Goal: Communication & Community: Answer question/provide support

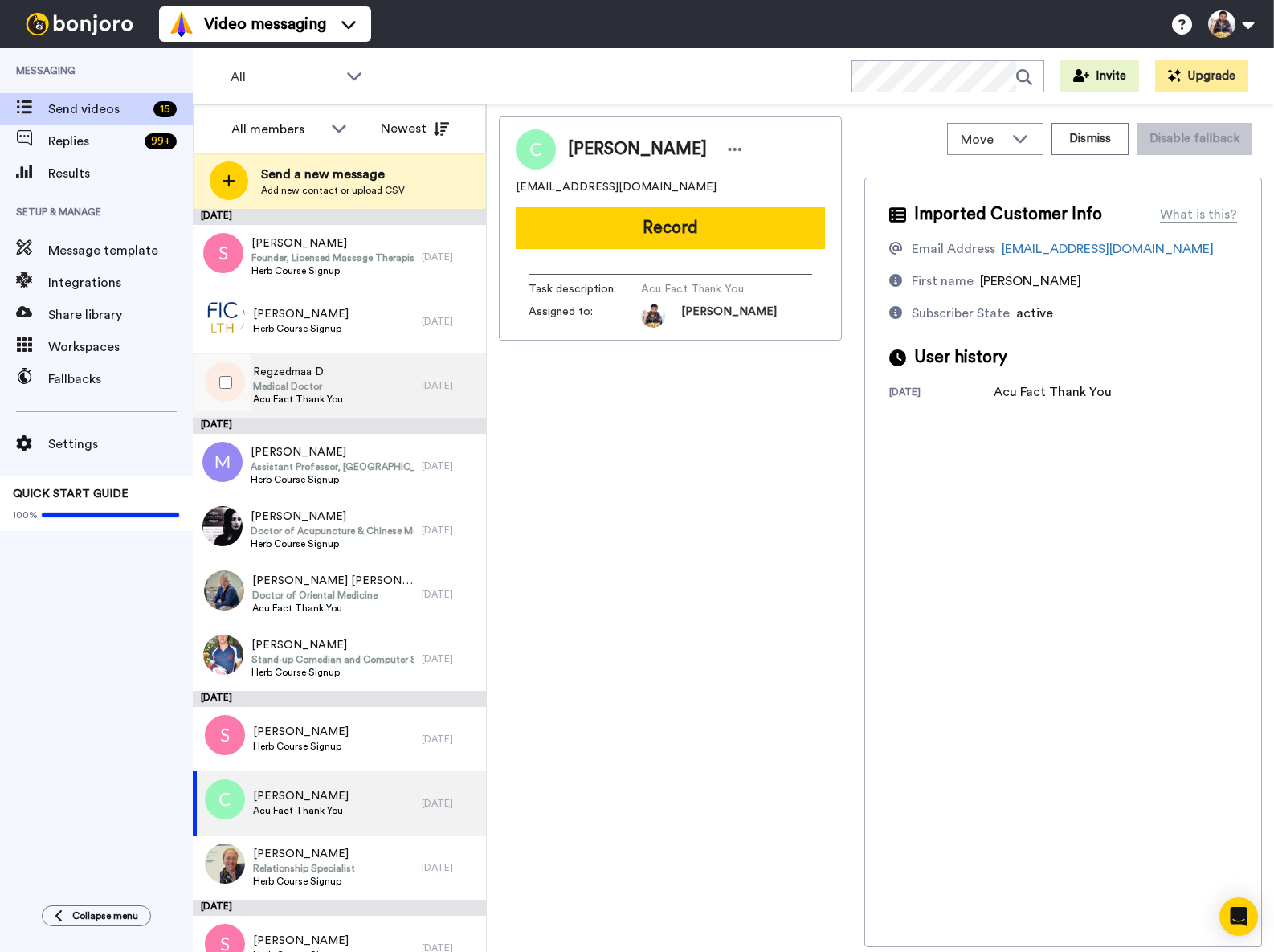
click at [332, 385] on span "Medical Doctor" at bounding box center [297, 387] width 90 height 13
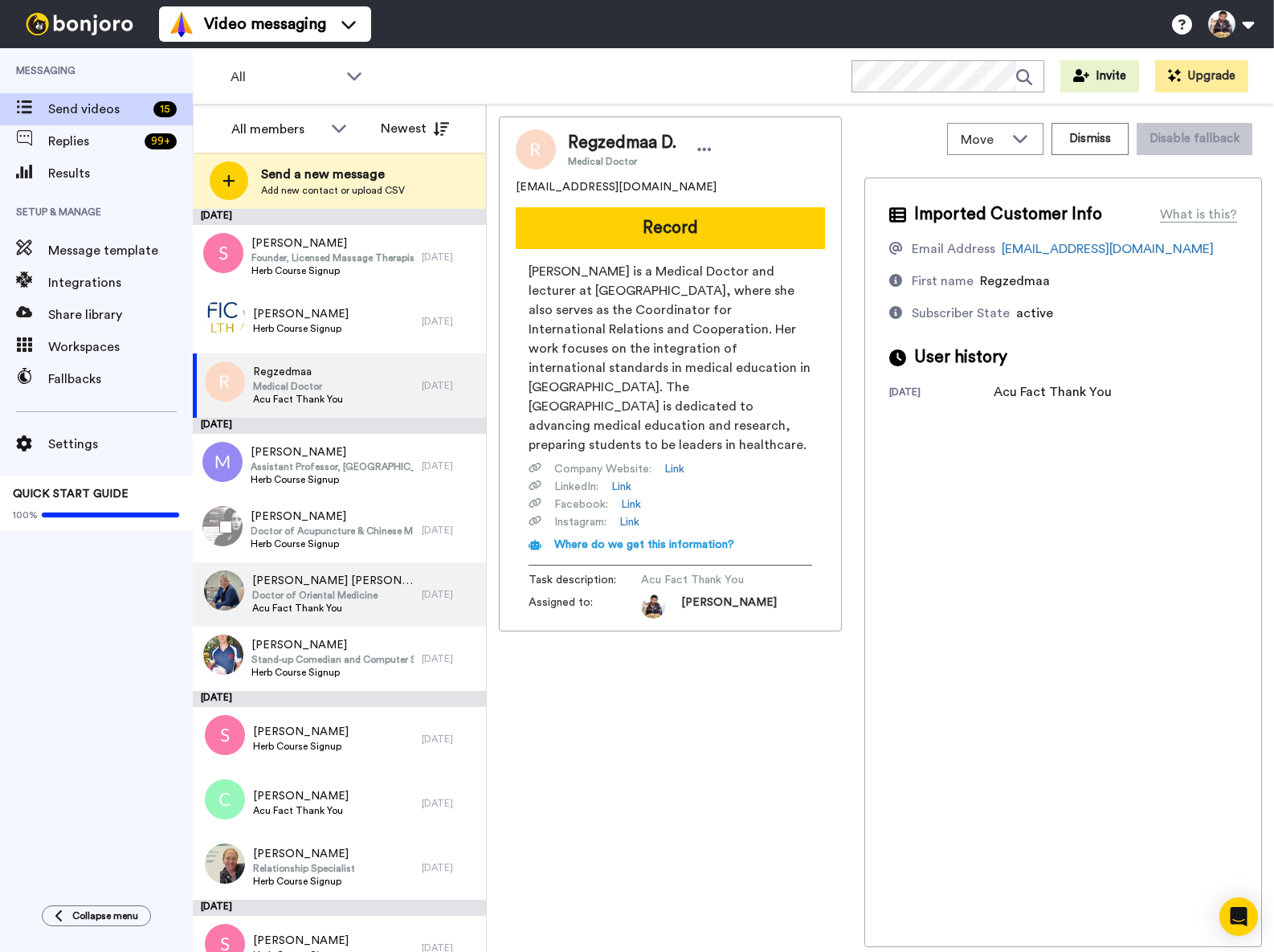
scroll to position [301, 0]
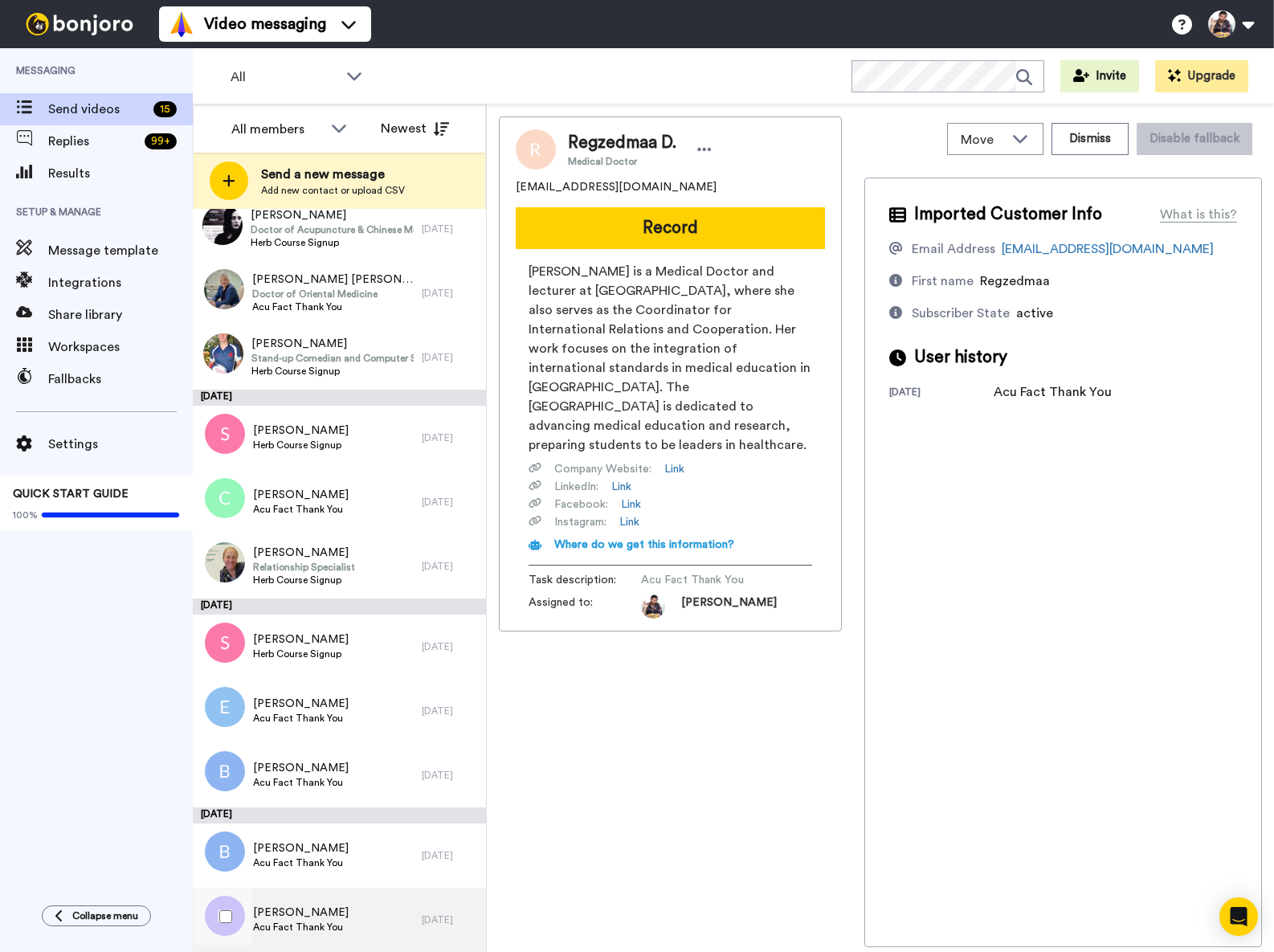
click at [379, 913] on div "Michelle Acu Fact Thank You" at bounding box center [307, 921] width 229 height 65
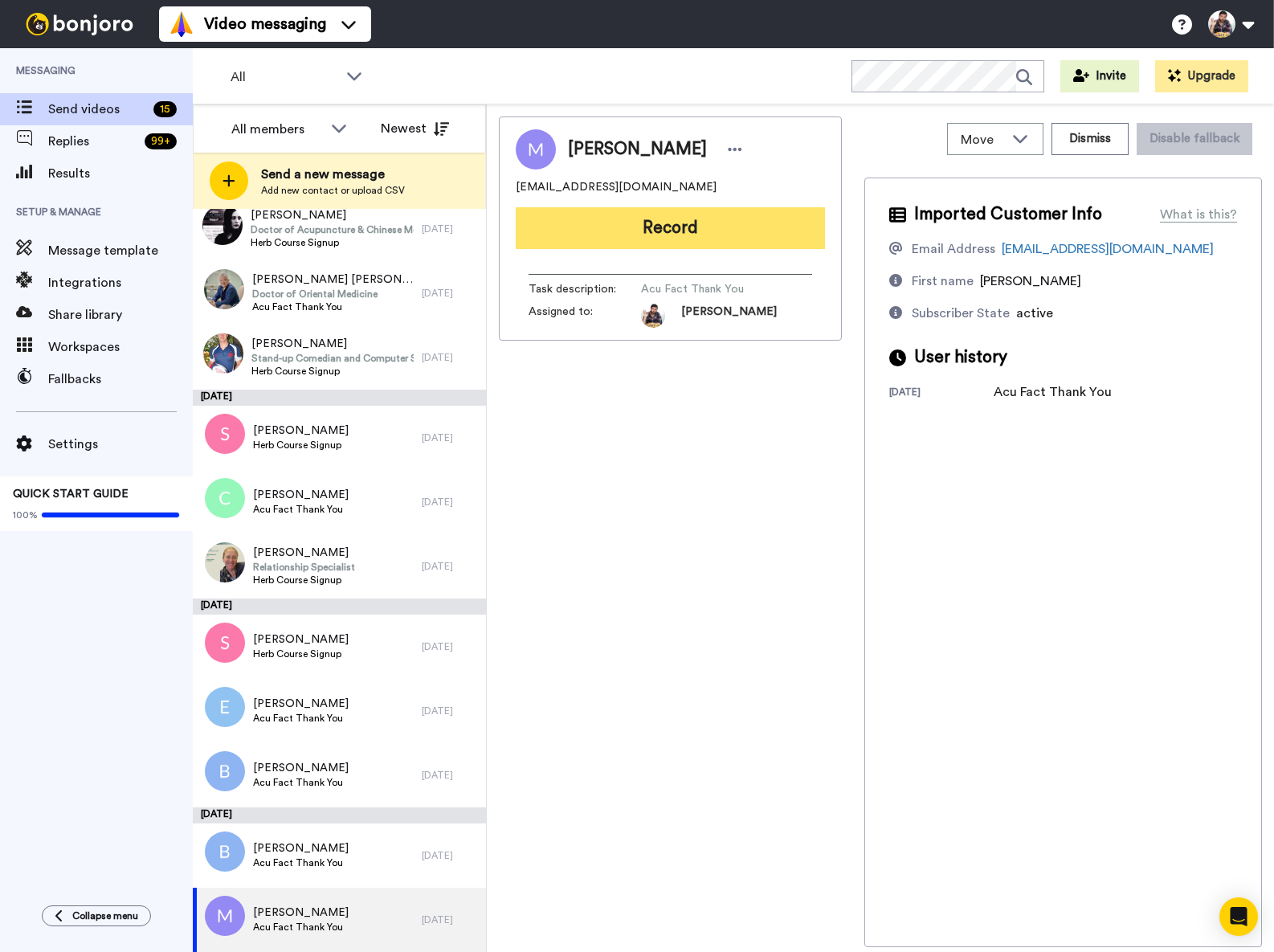
click at [694, 220] on button "Record" at bounding box center [670, 228] width 309 height 42
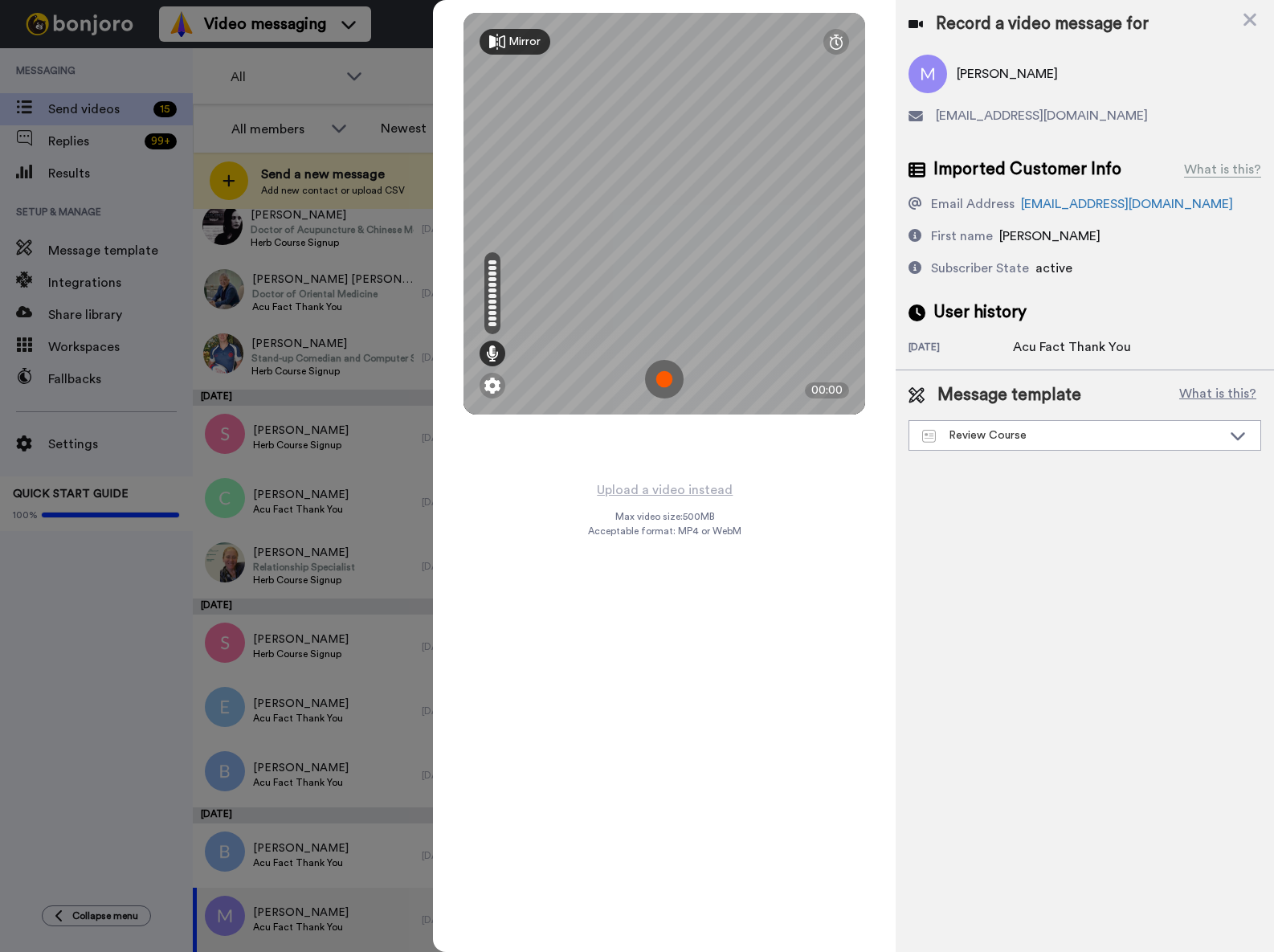
click at [667, 386] on img at bounding box center [665, 380] width 39 height 39
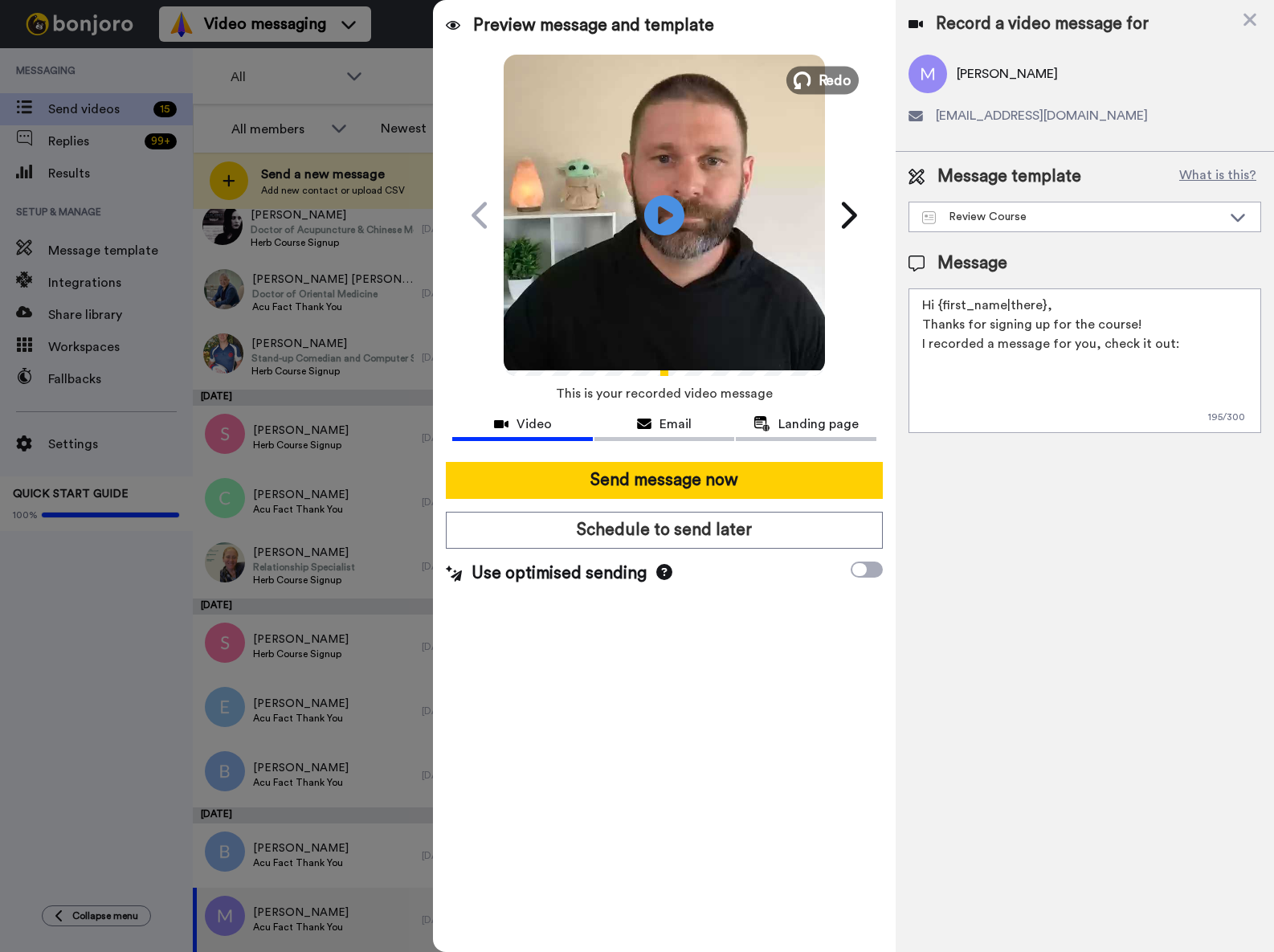
click at [809, 74] on icon at bounding box center [802, 79] width 18 height 18
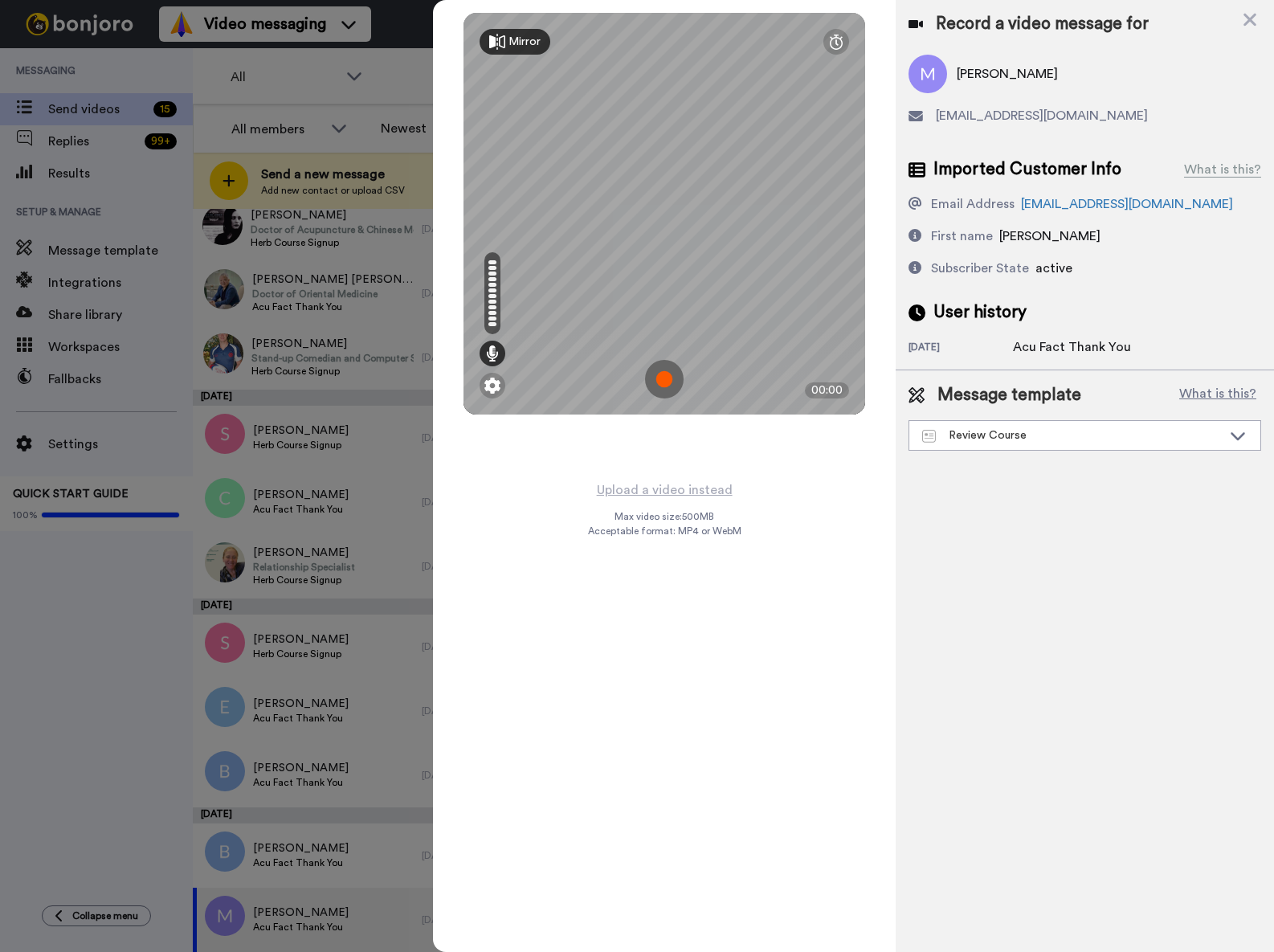
click at [672, 377] on img at bounding box center [665, 380] width 39 height 39
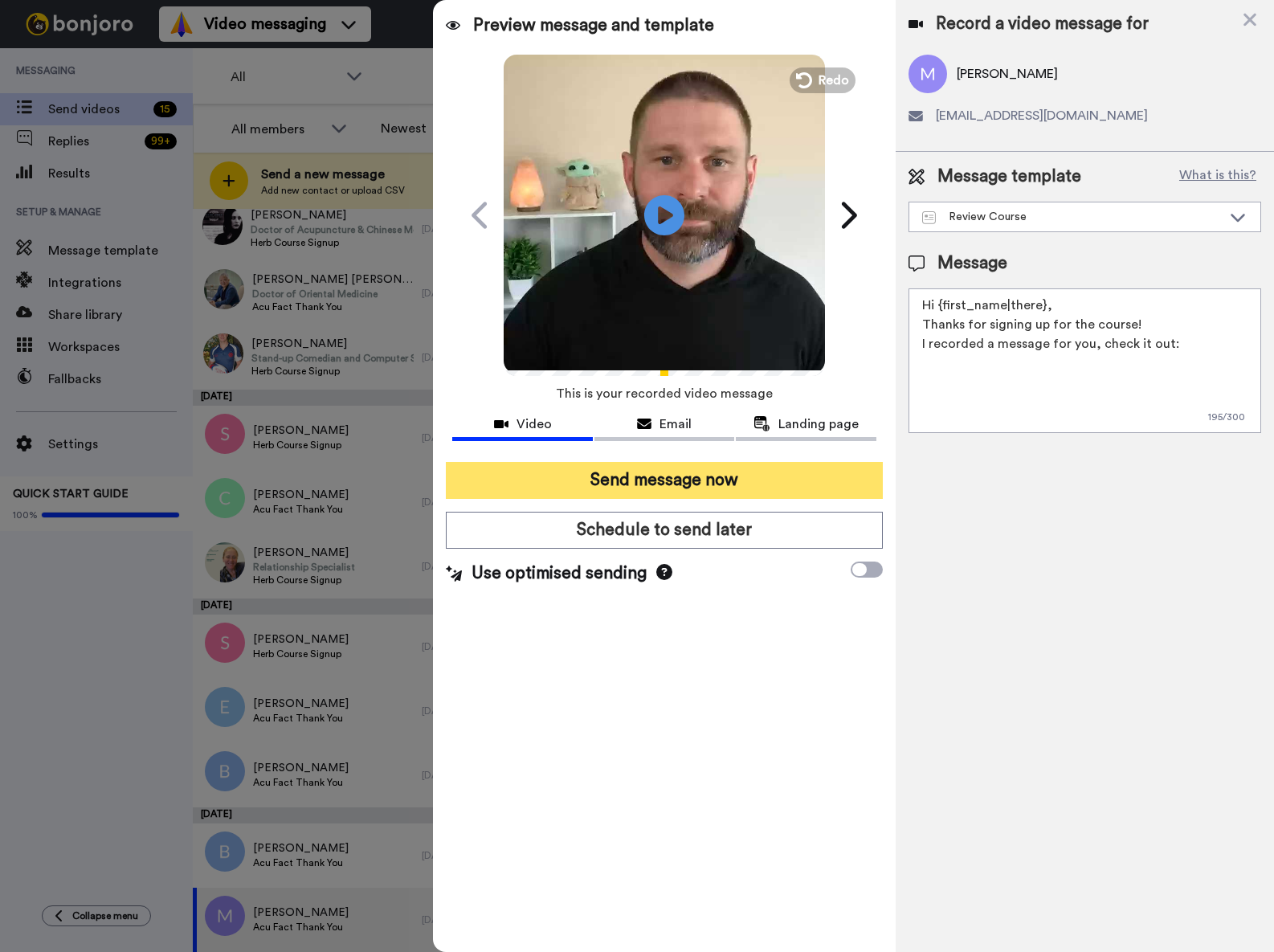
click at [703, 474] on button "Send message now" at bounding box center [664, 480] width 437 height 37
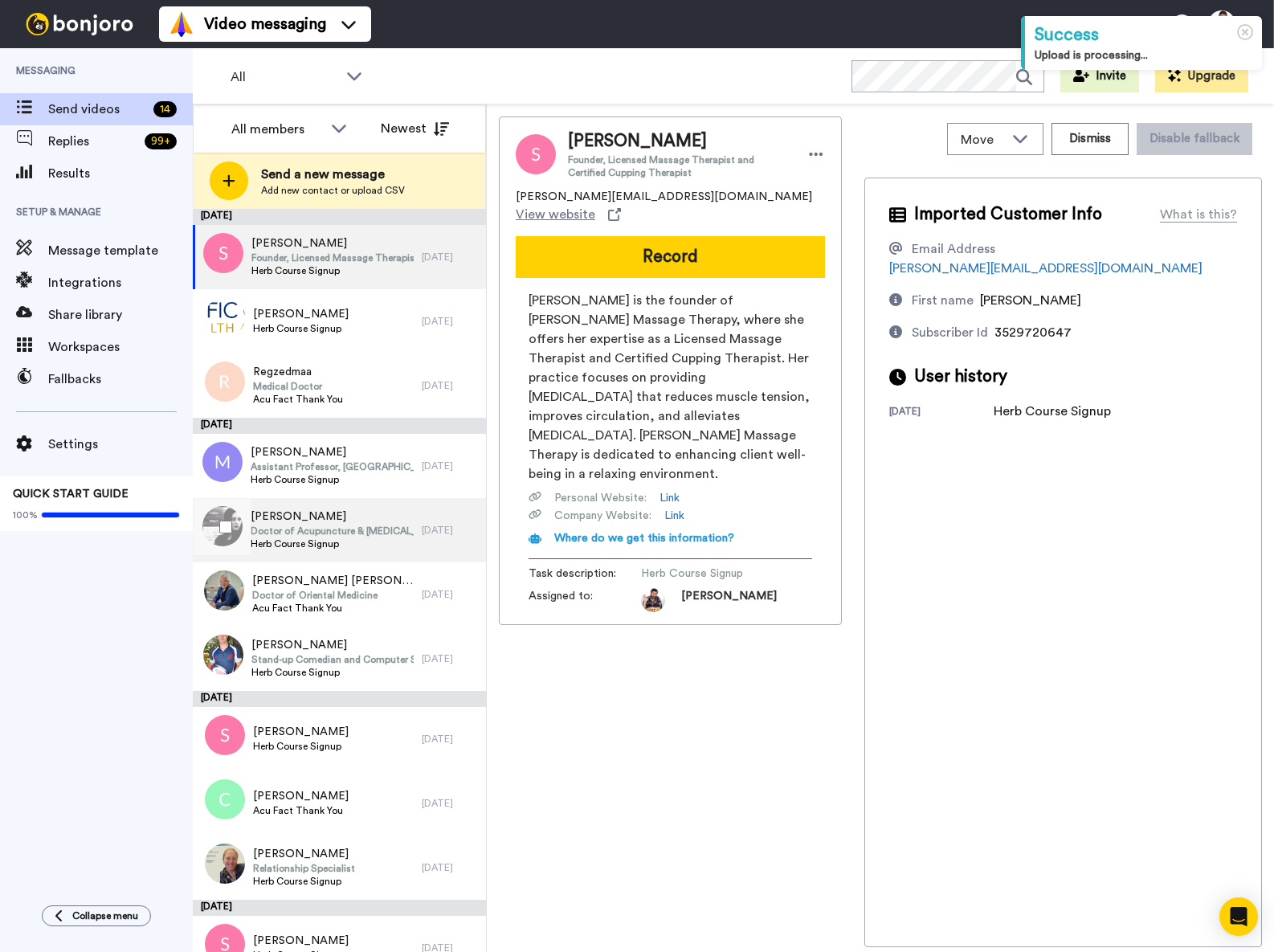
scroll to position [237, 0]
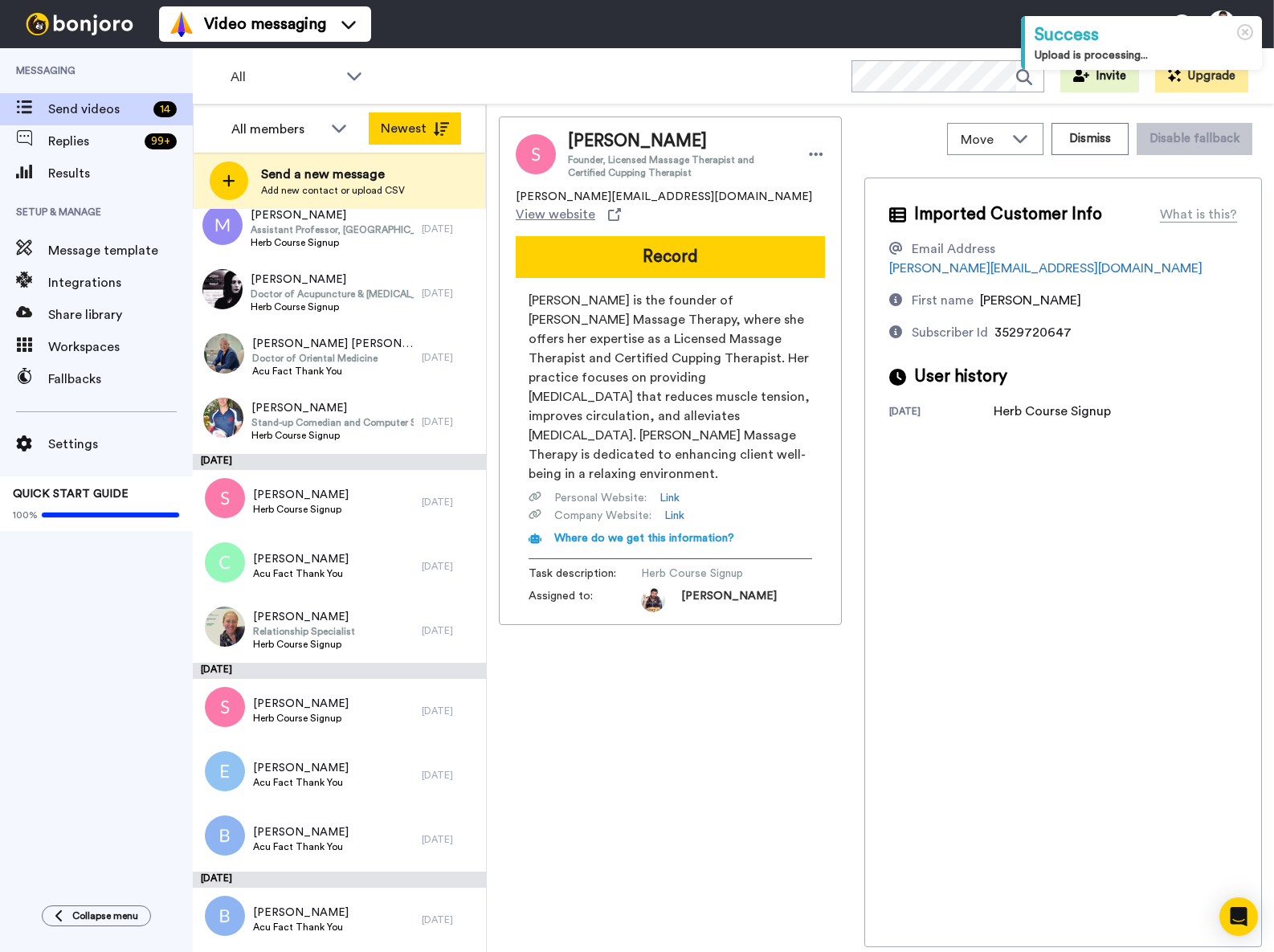
click at [410, 134] on button "Newest" at bounding box center [415, 128] width 92 height 32
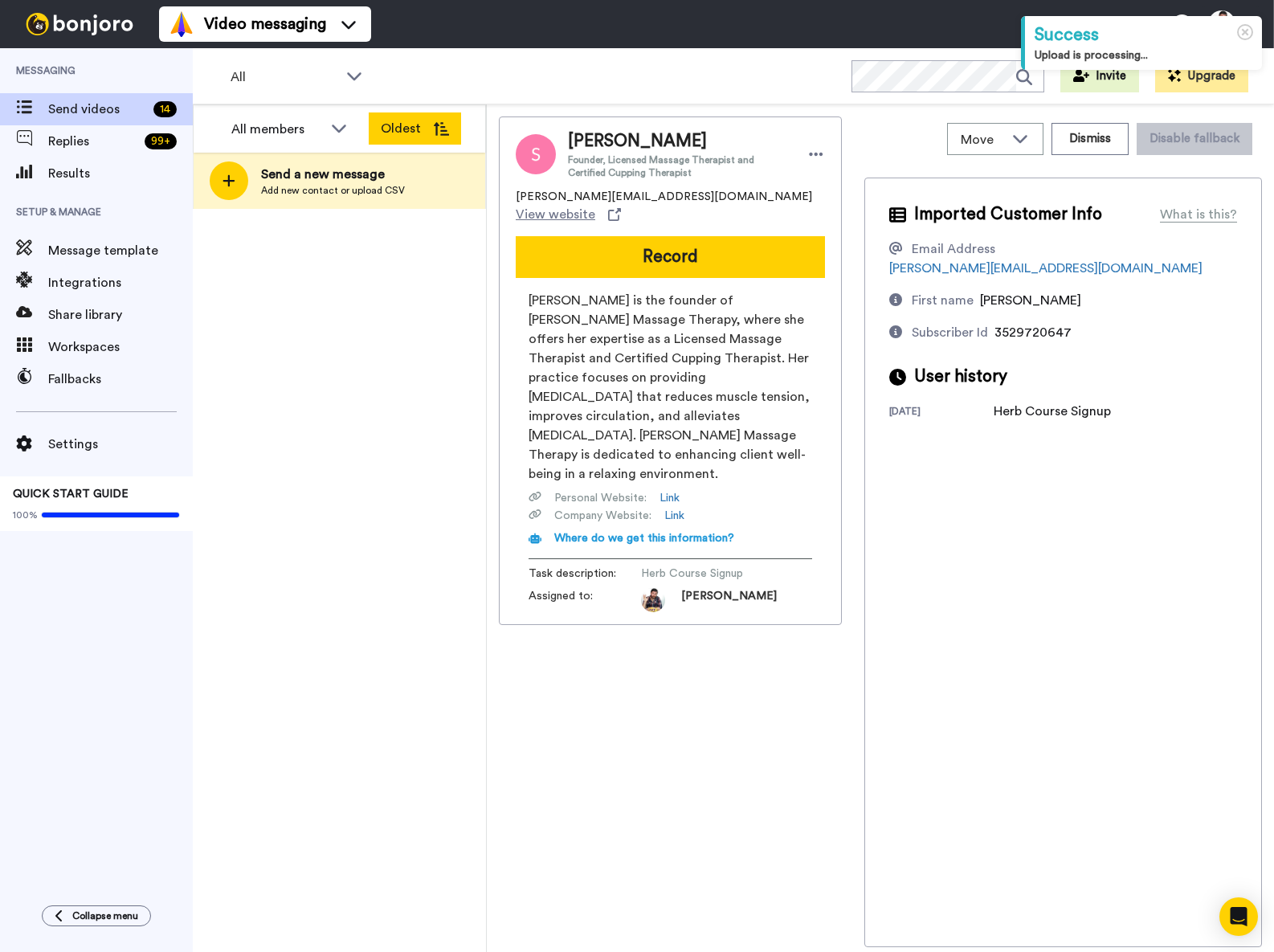
scroll to position [0, 0]
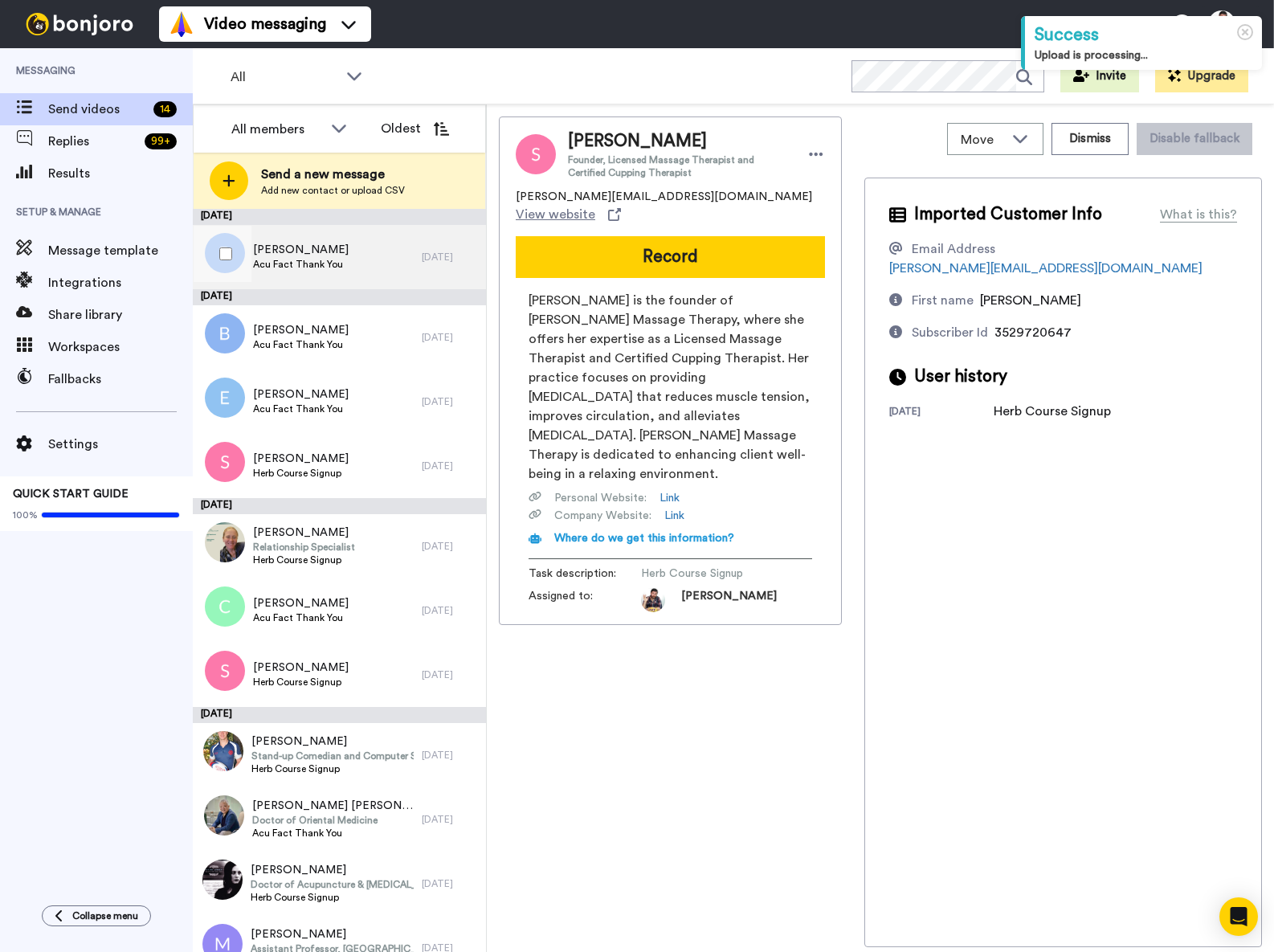
click at [333, 251] on span "Becca Seitz" at bounding box center [301, 249] width 96 height 16
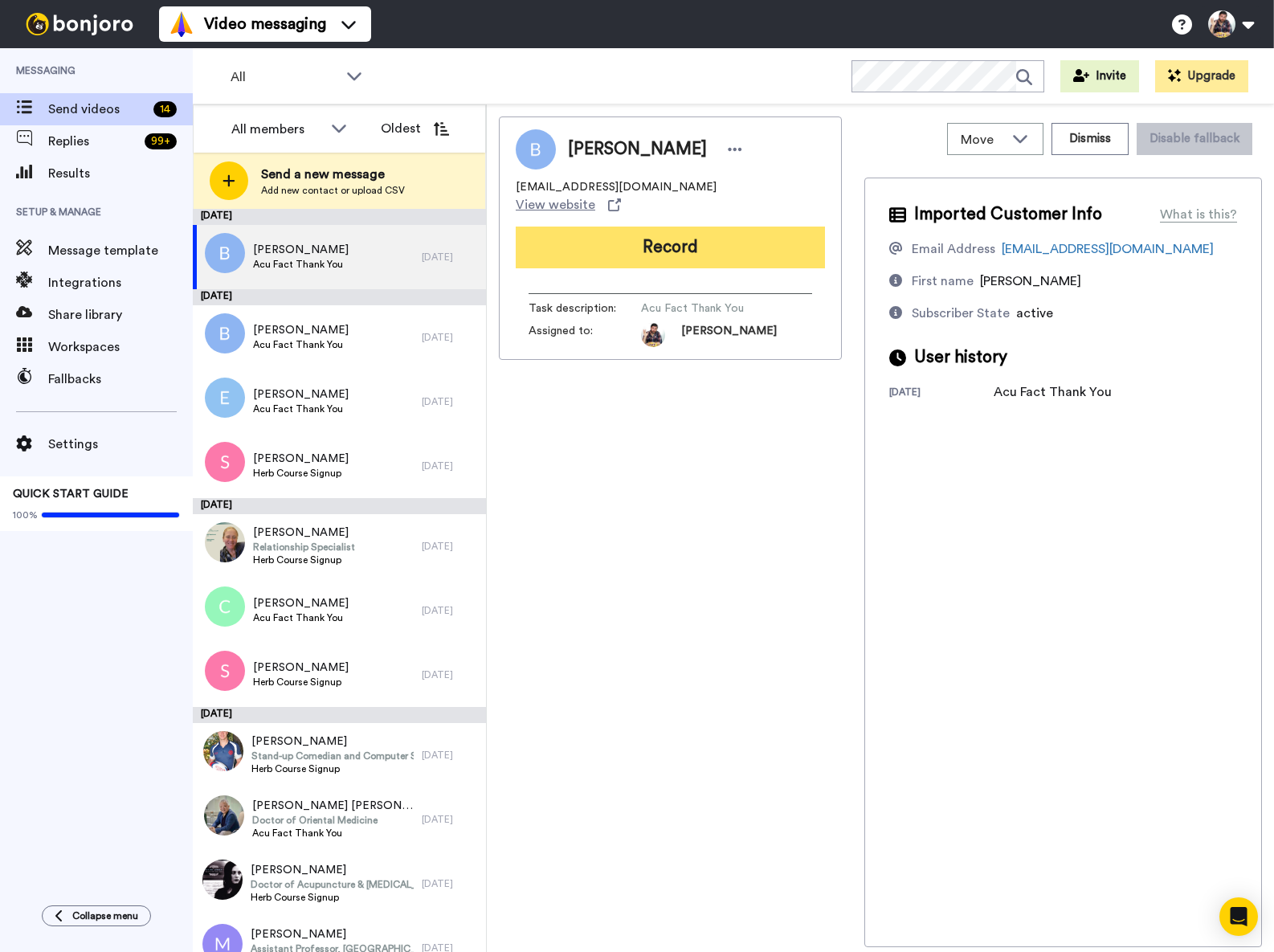
click at [690, 236] on button "Record" at bounding box center [670, 247] width 309 height 42
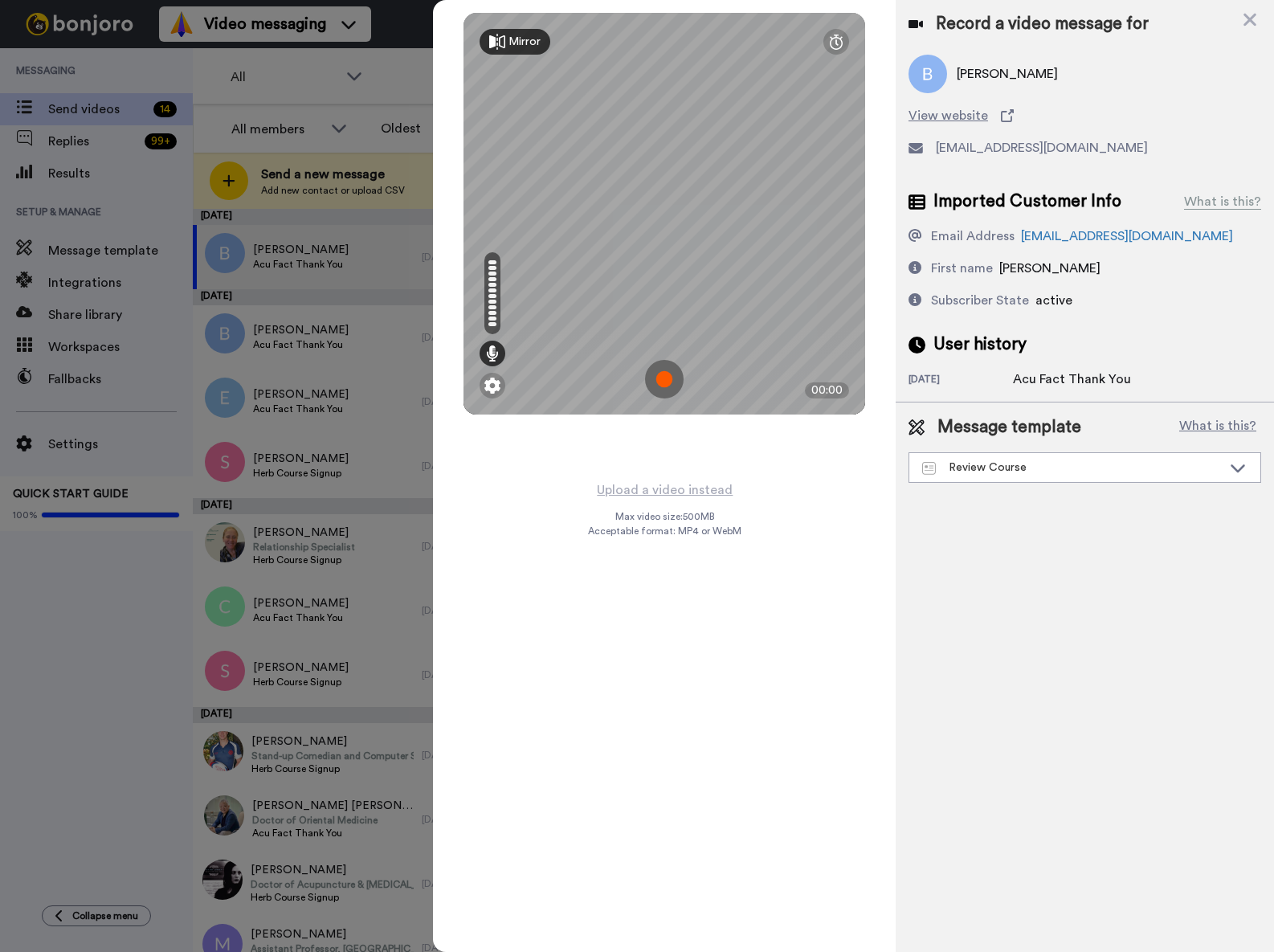
click at [674, 372] on img at bounding box center [665, 380] width 39 height 39
click at [675, 376] on img at bounding box center [665, 380] width 39 height 39
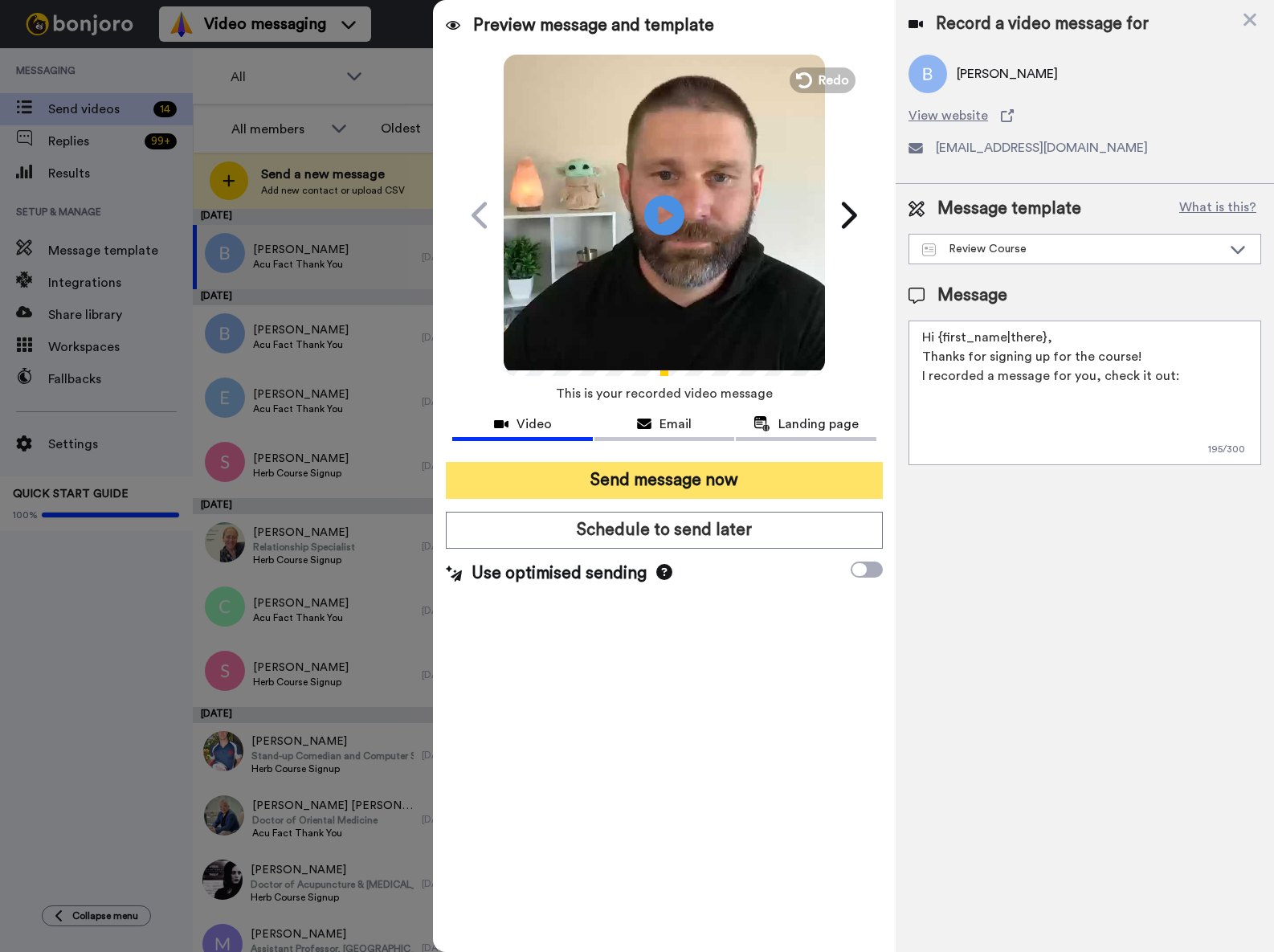
click at [672, 467] on button "Send message now" at bounding box center [664, 480] width 437 height 37
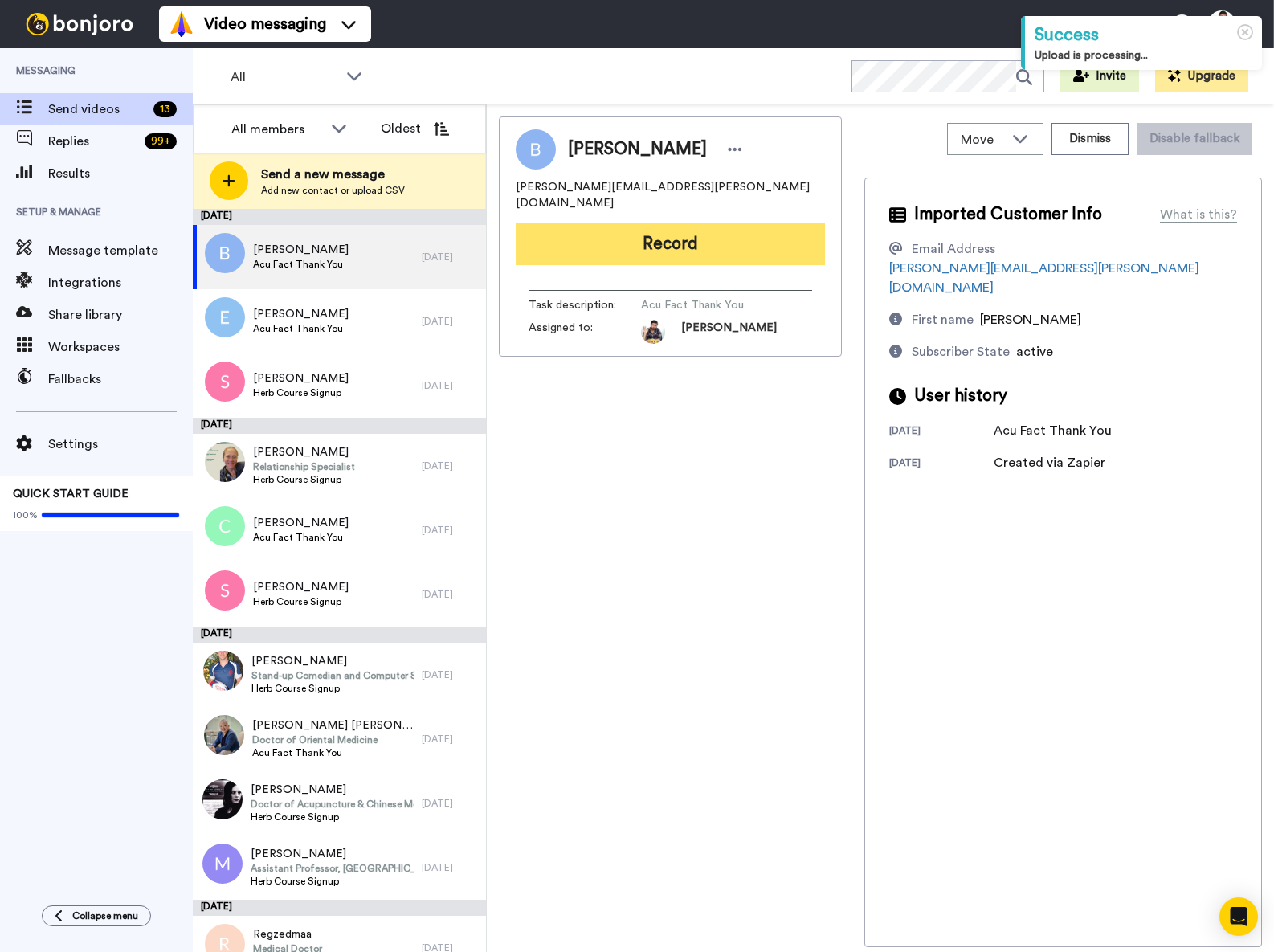
click at [654, 236] on button "Record" at bounding box center [670, 244] width 309 height 42
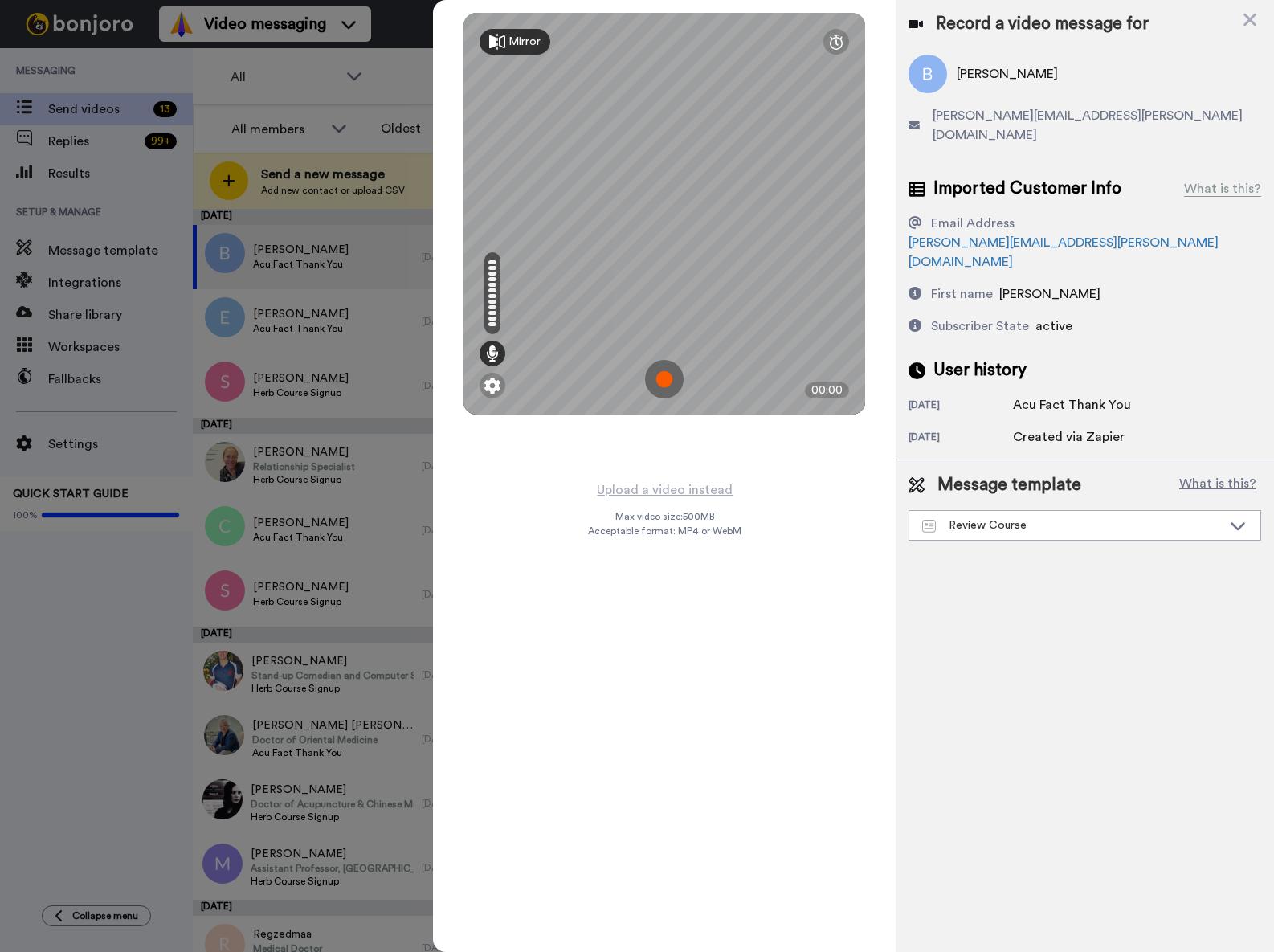
click at [662, 368] on img at bounding box center [665, 380] width 39 height 39
click at [660, 378] on img at bounding box center [665, 380] width 39 height 39
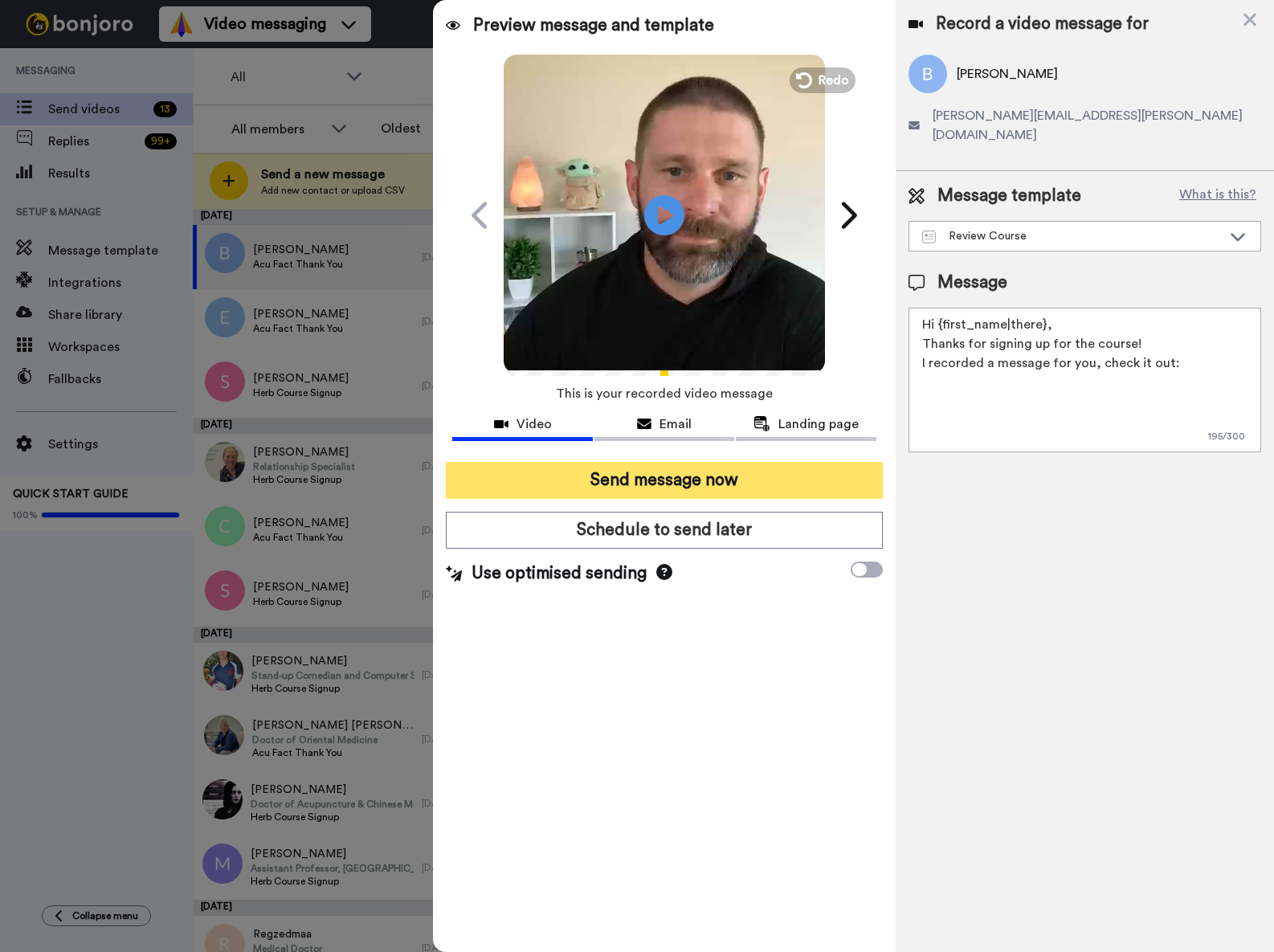
click at [685, 487] on button "Send message now" at bounding box center [664, 480] width 437 height 37
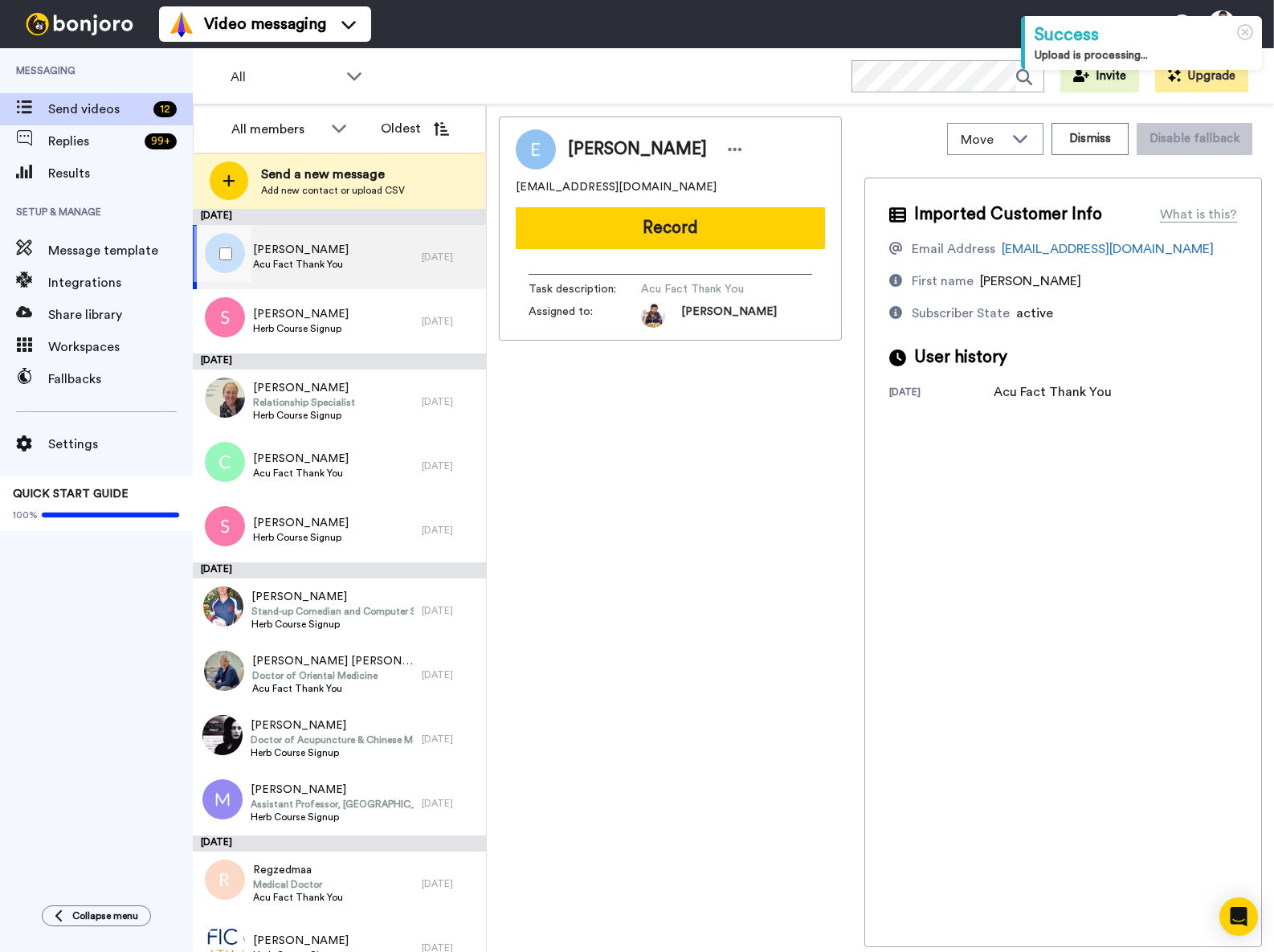
click at [310, 255] on span "[PERSON_NAME]" at bounding box center [301, 249] width 96 height 16
click at [361, 263] on div "Elizabeth Ropp Acu Fact Thank You" at bounding box center [307, 258] width 229 height 65
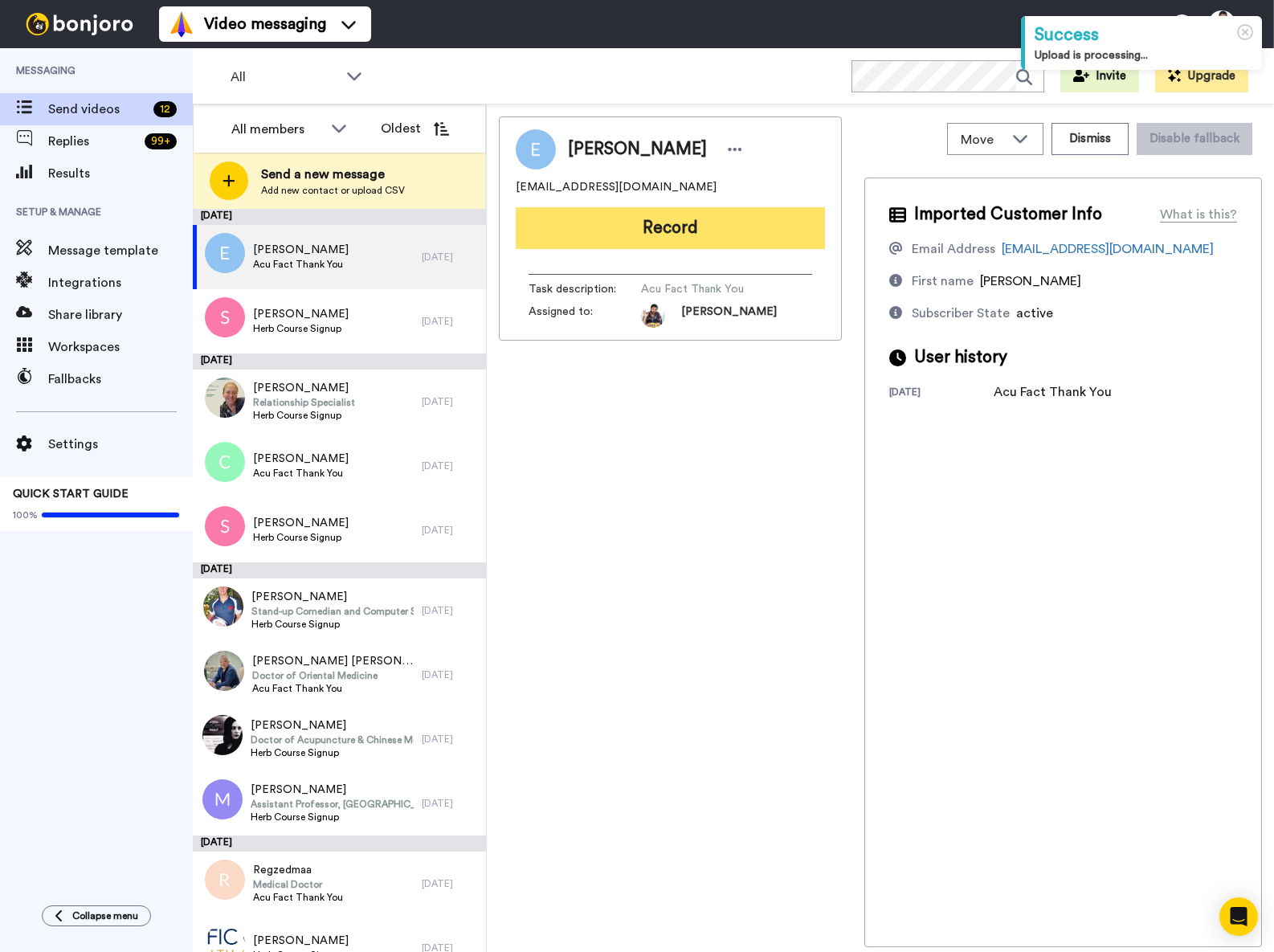
click at [635, 234] on button "Record" at bounding box center [670, 228] width 309 height 42
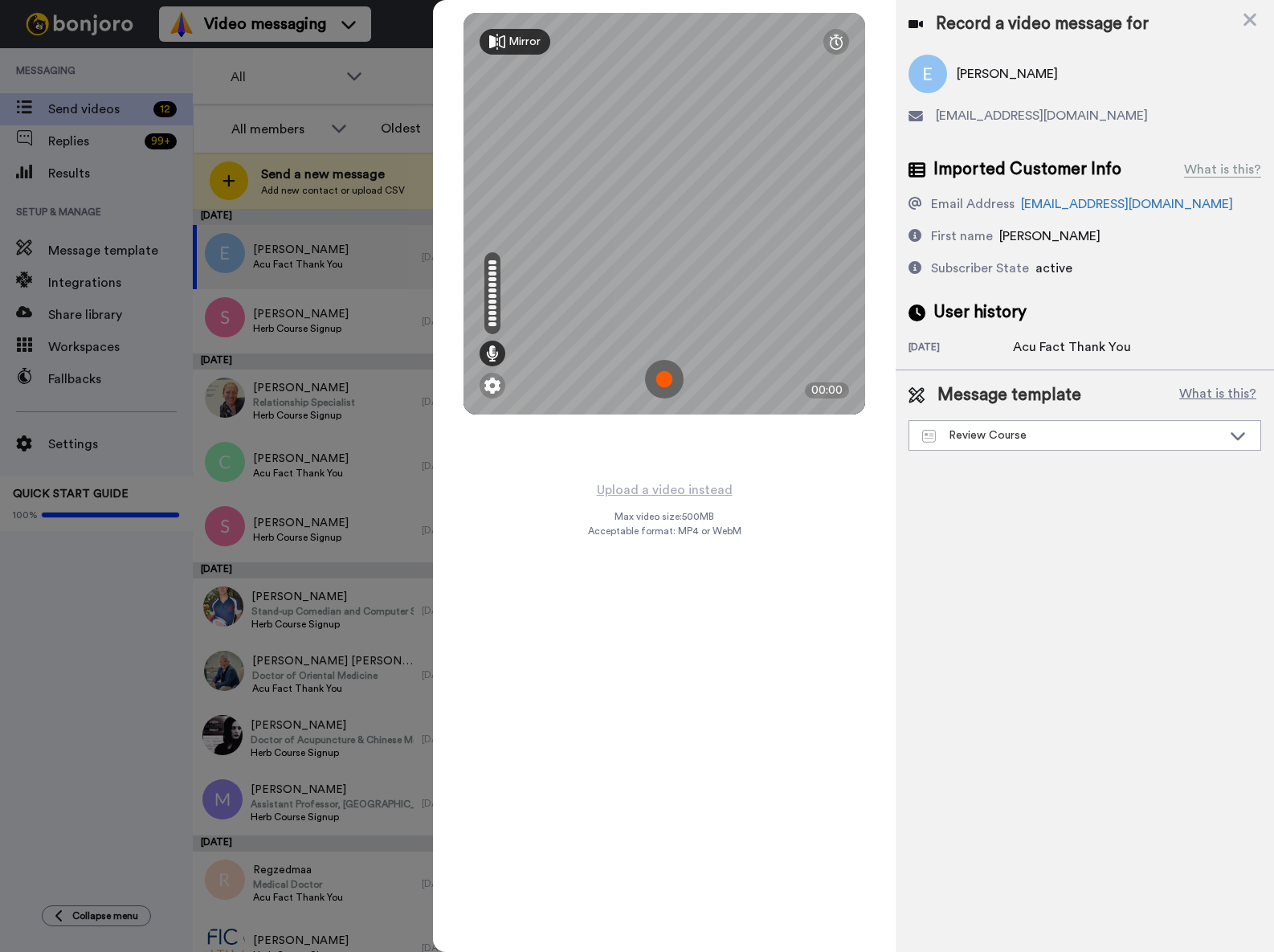
click at [674, 377] on img at bounding box center [665, 380] width 39 height 39
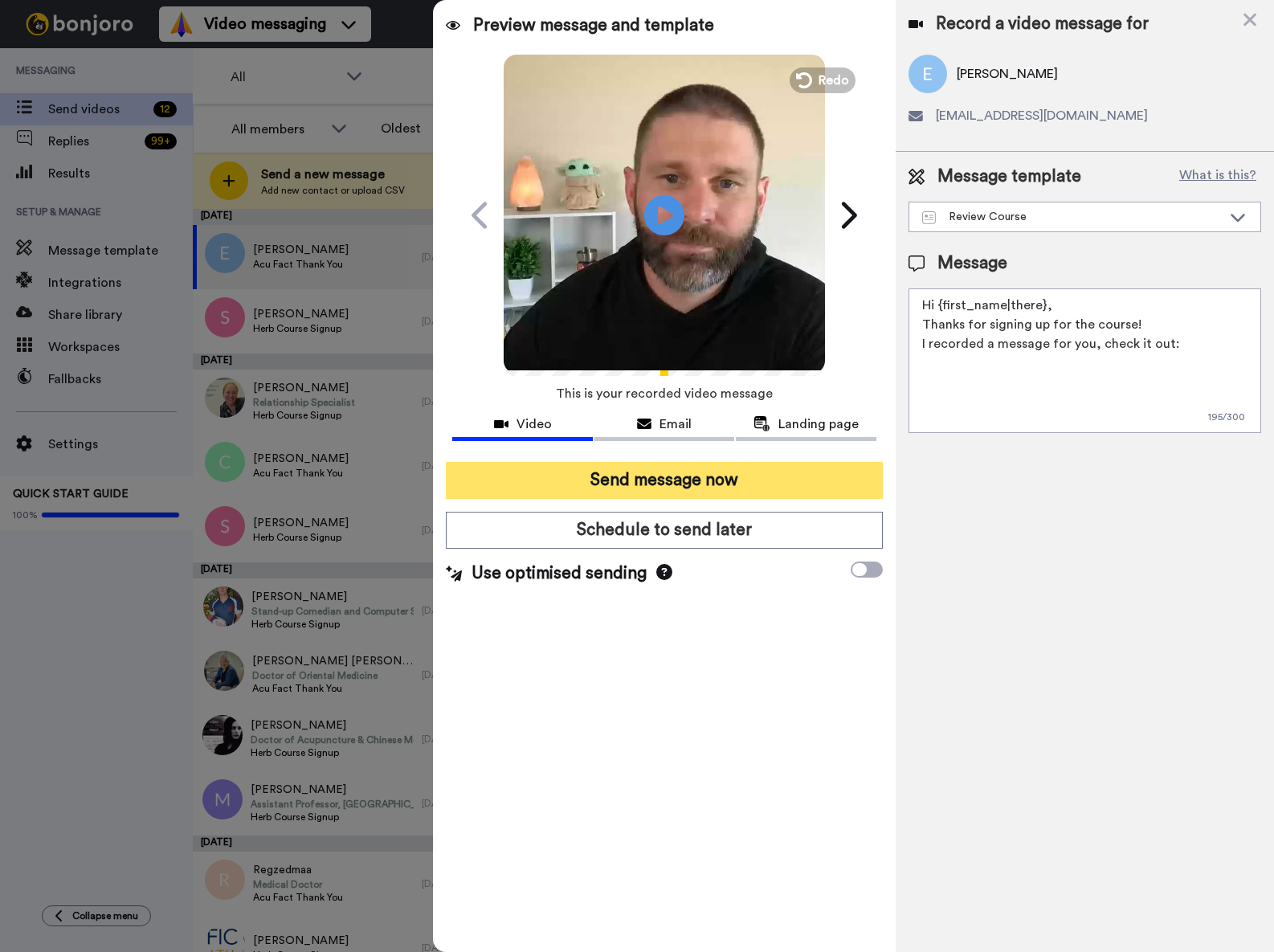
click at [670, 492] on button "Send message now" at bounding box center [664, 480] width 437 height 37
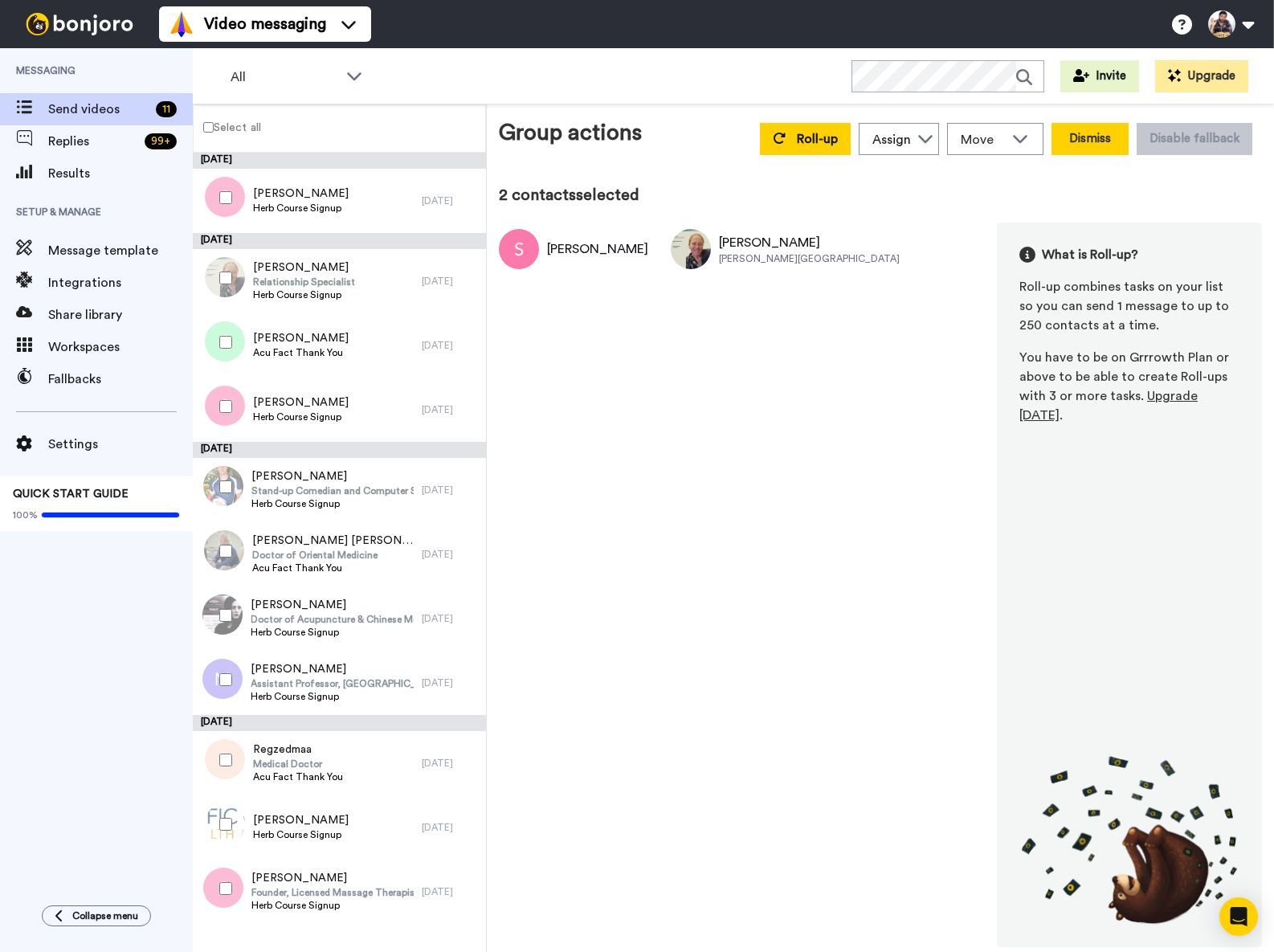
click at [1107, 140] on button "Dismiss" at bounding box center [1090, 139] width 78 height 32
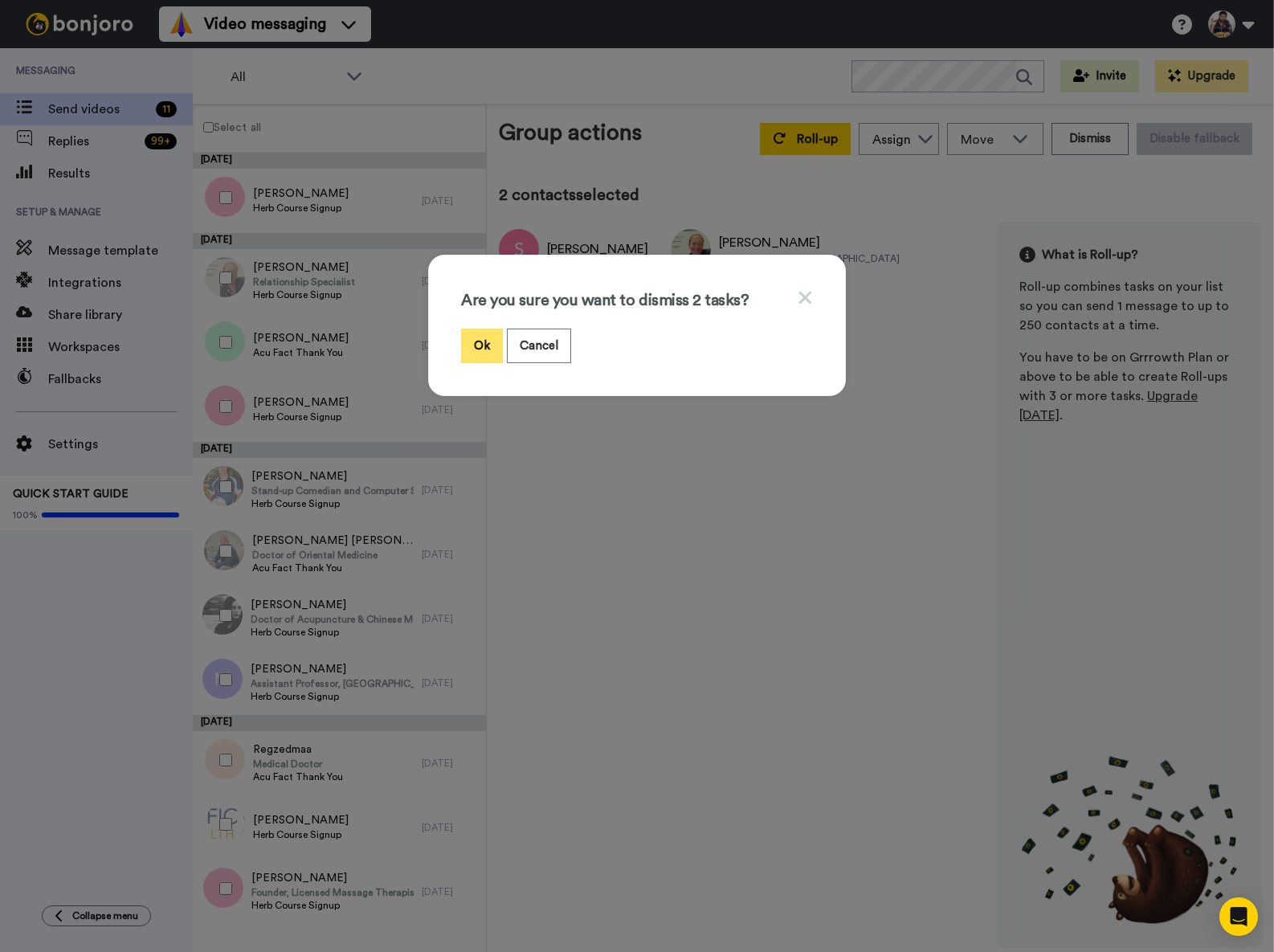
click at [492, 344] on button "Ok" at bounding box center [482, 345] width 42 height 34
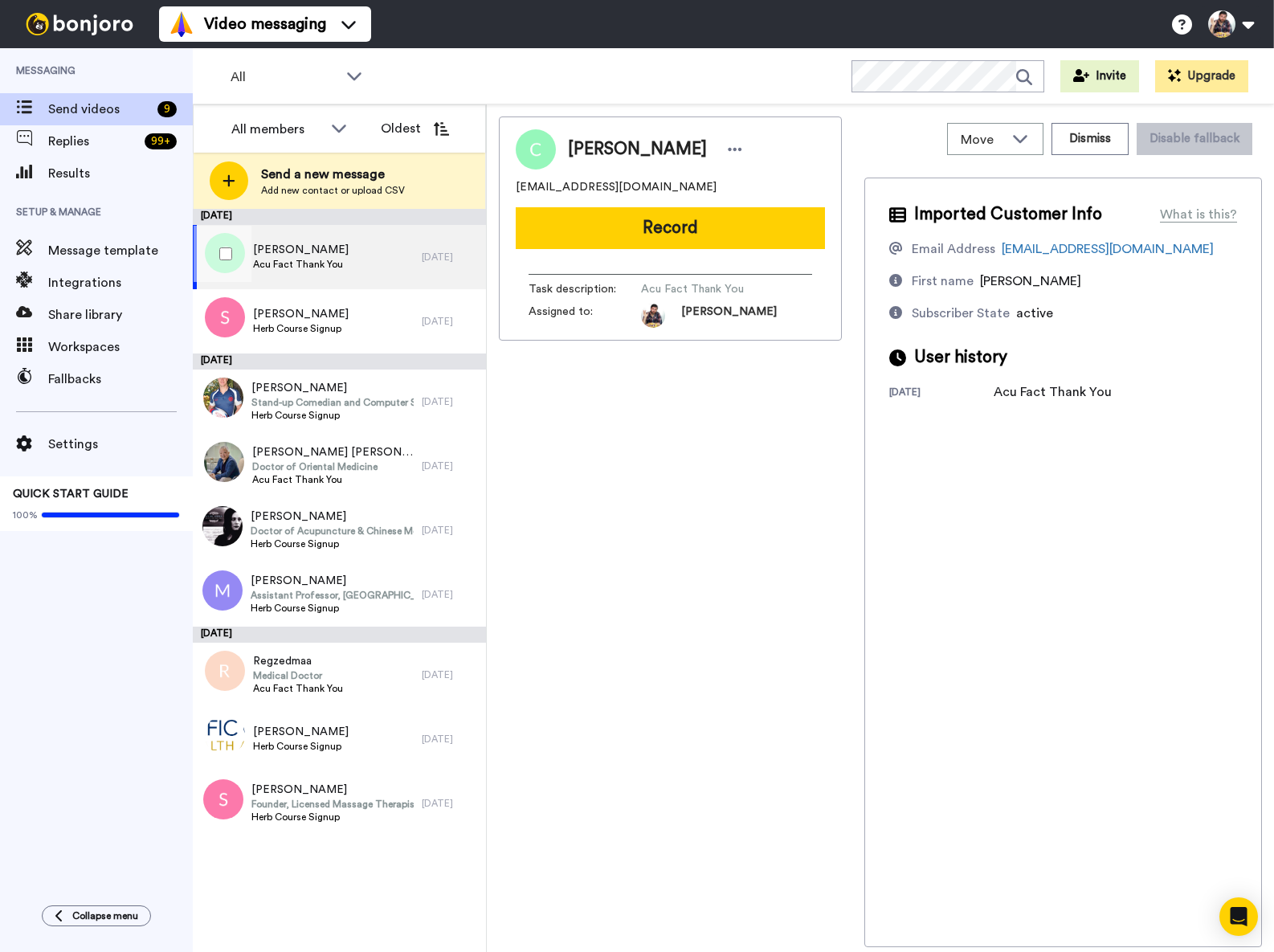
click at [396, 264] on div "[PERSON_NAME] Acu Fact Thank You" at bounding box center [307, 258] width 229 height 65
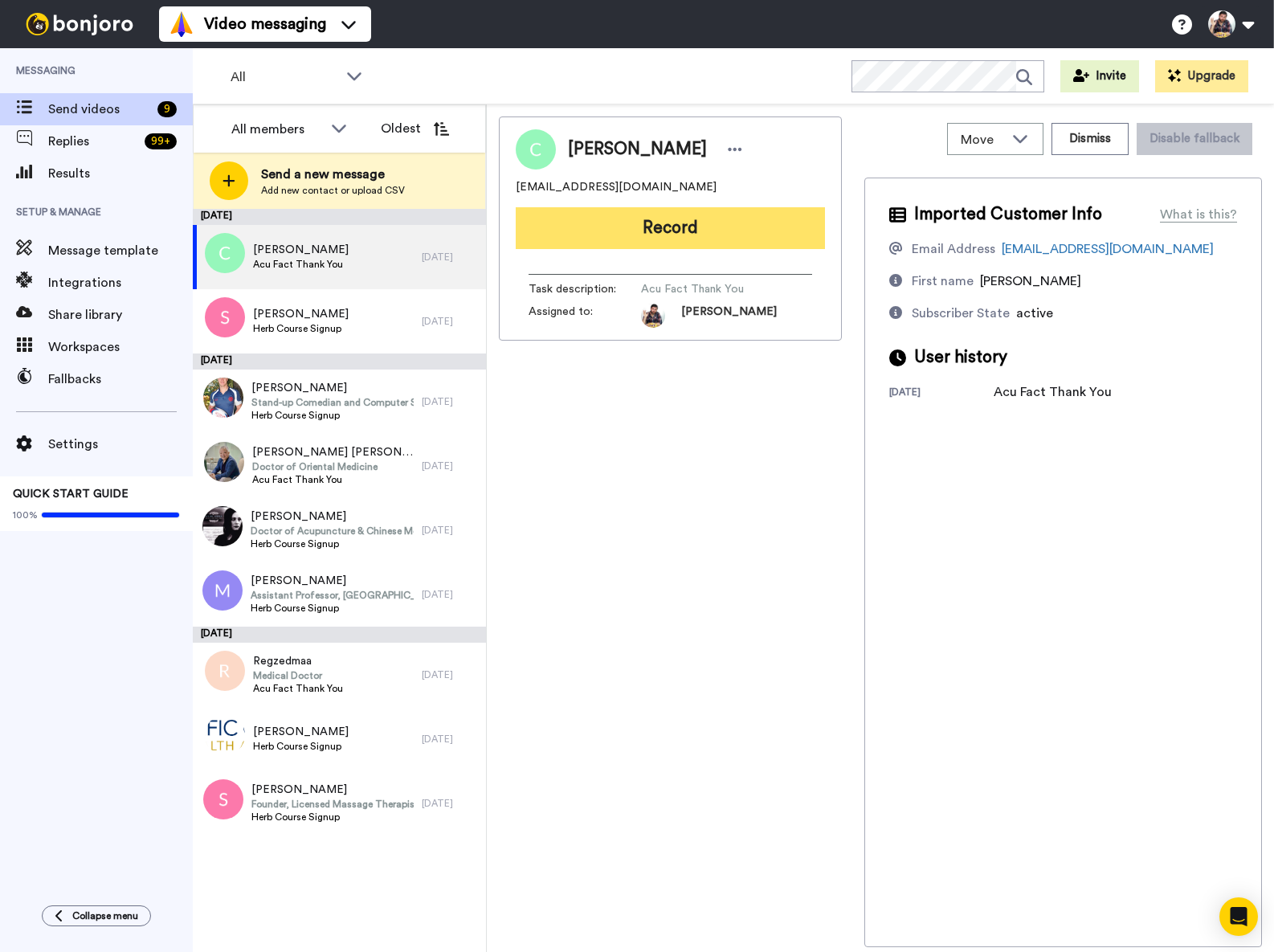
click at [746, 234] on button "Record" at bounding box center [670, 228] width 309 height 42
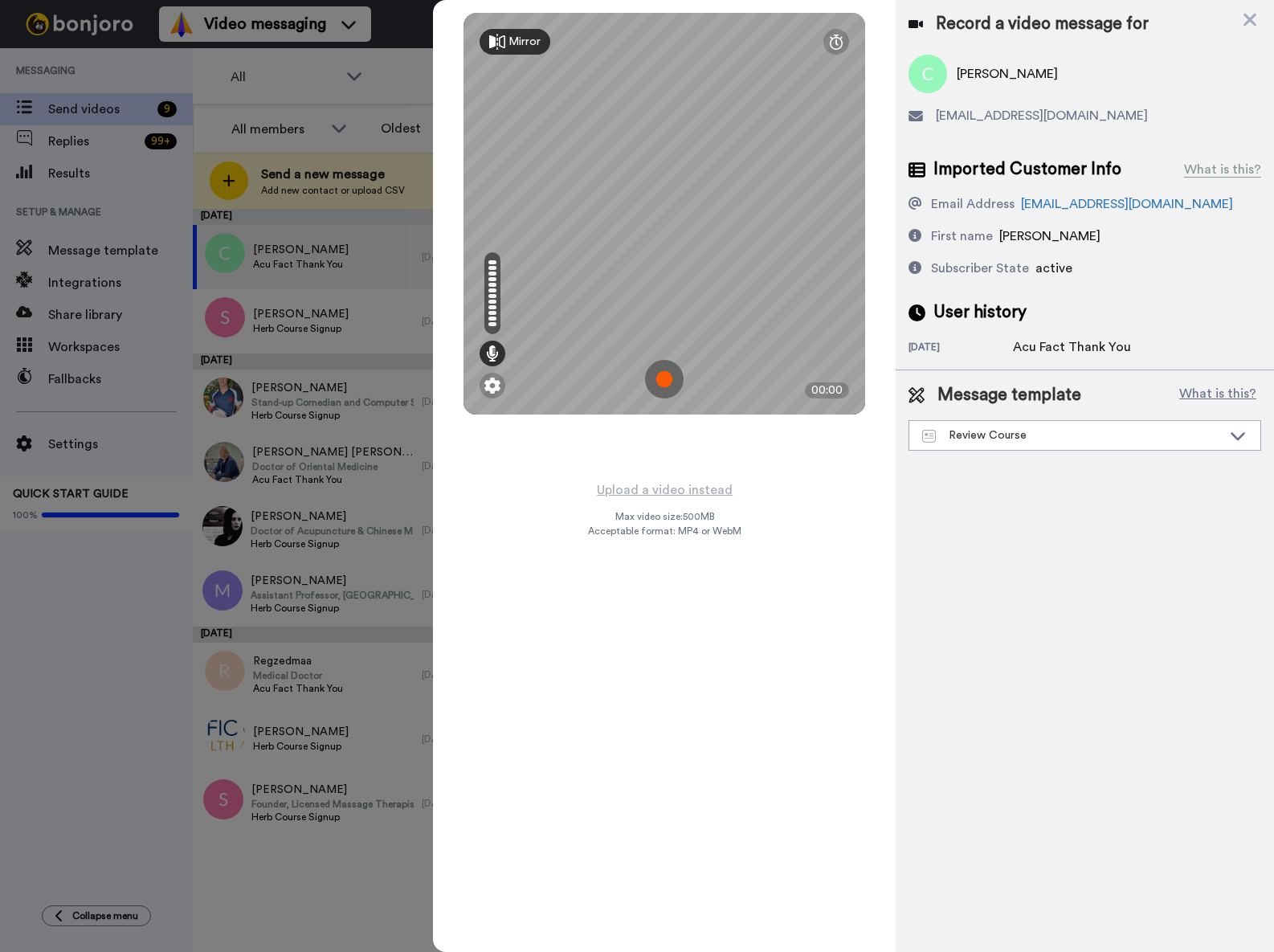
click at [673, 385] on img at bounding box center [665, 380] width 39 height 39
click at [667, 375] on img at bounding box center [665, 380] width 39 height 39
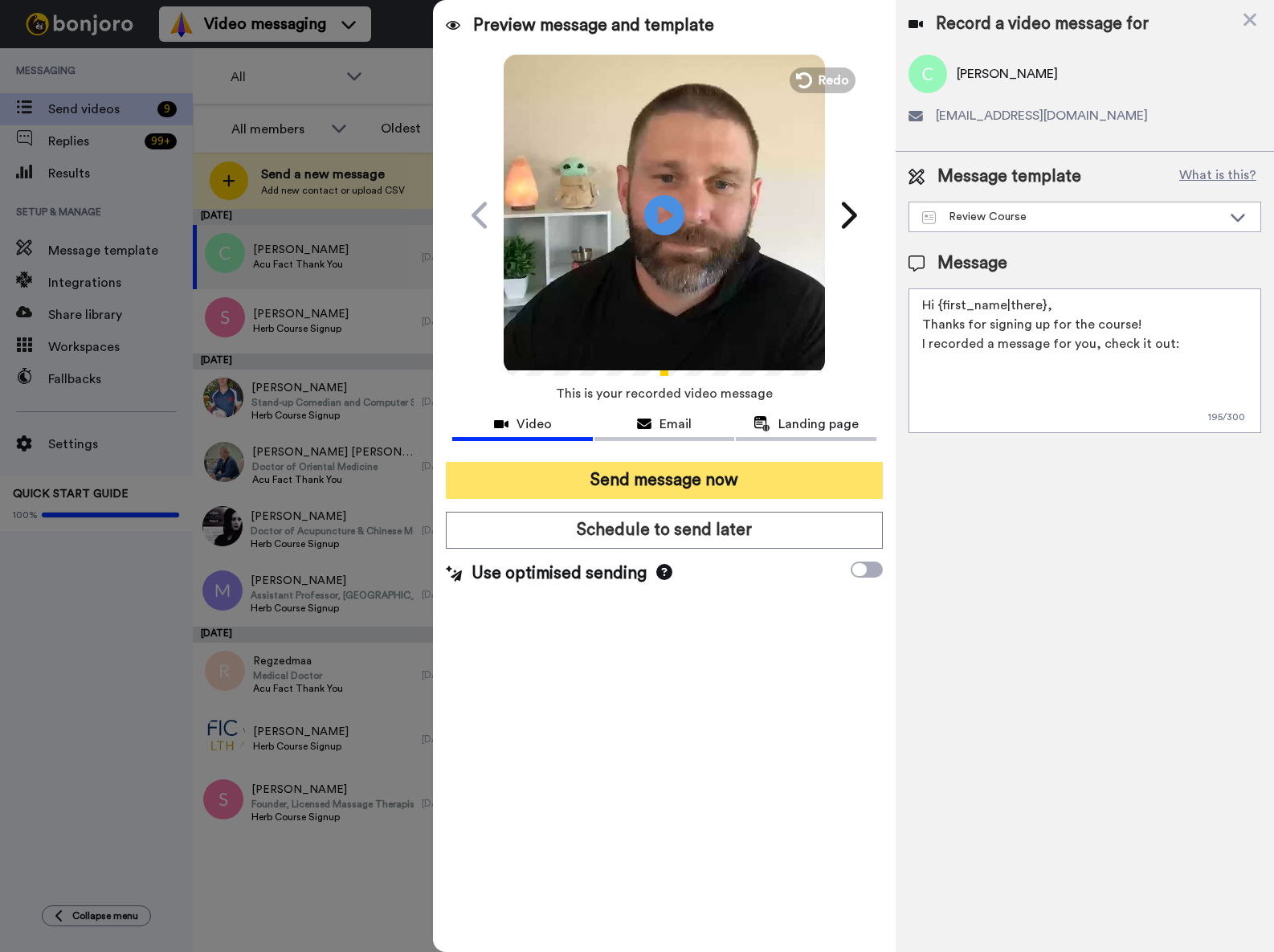
click at [619, 487] on button "Send message now" at bounding box center [664, 480] width 437 height 37
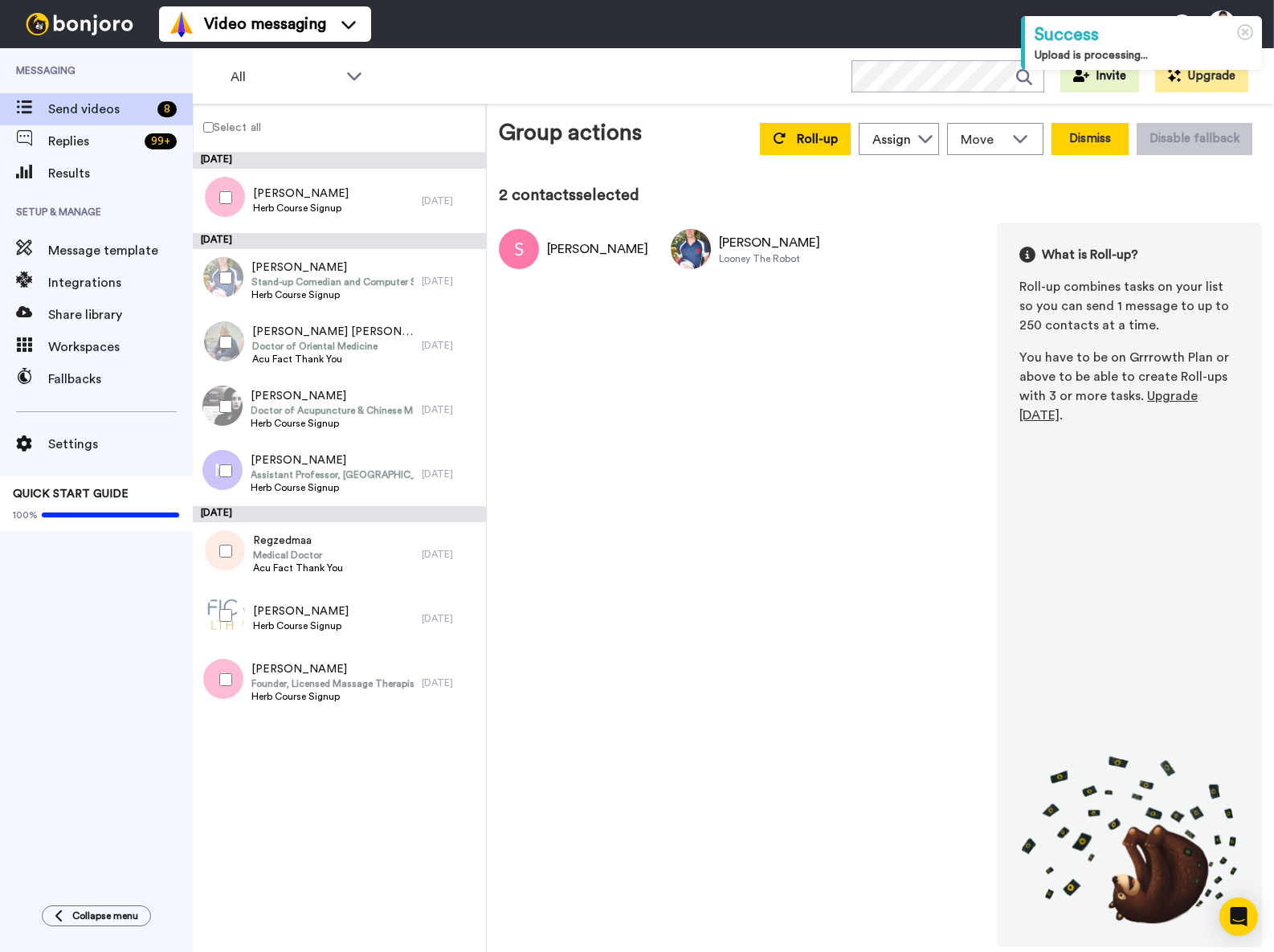
click at [1082, 142] on button "Dismiss" at bounding box center [1090, 139] width 78 height 32
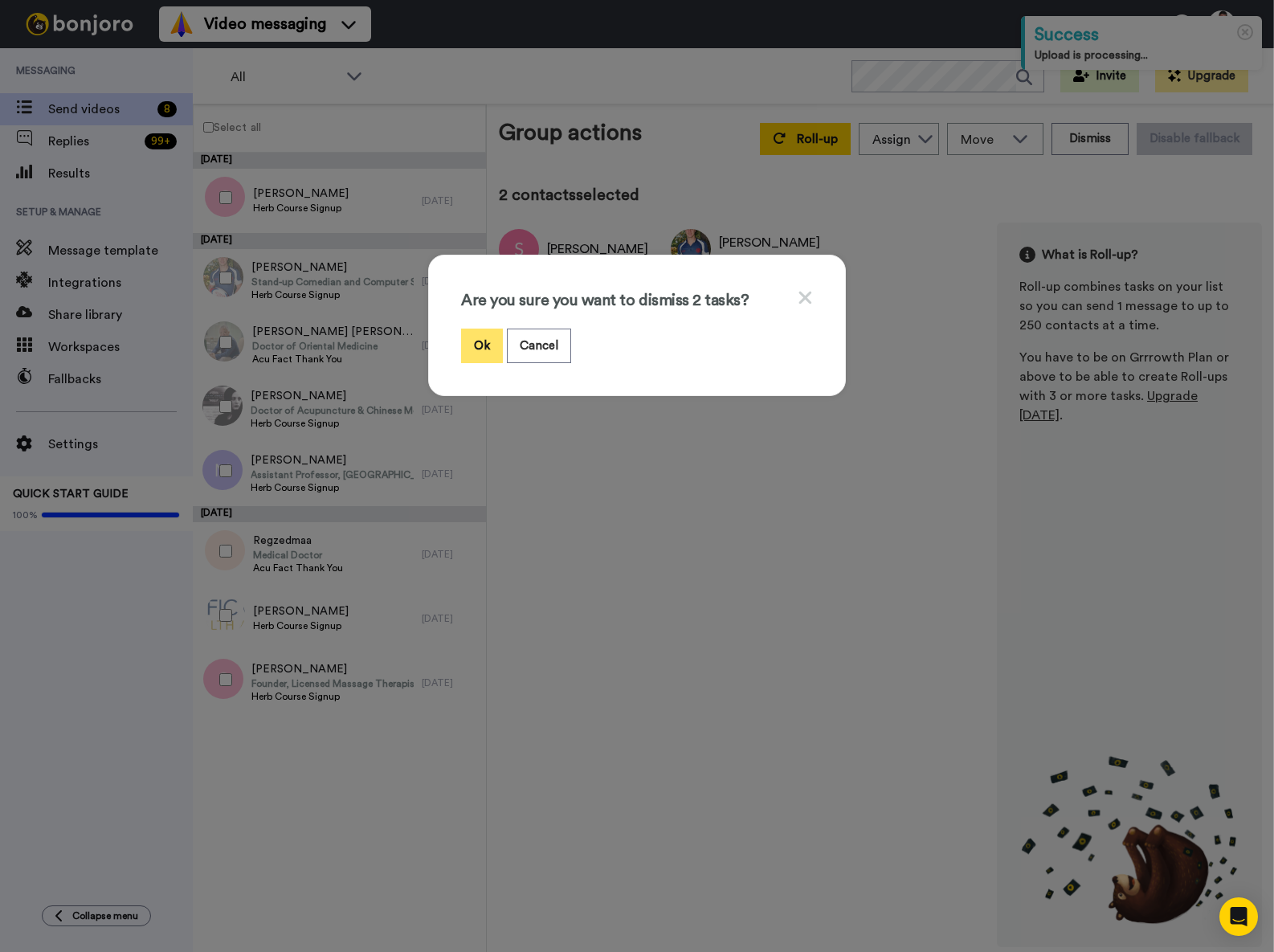
click at [478, 345] on button "Ok" at bounding box center [482, 345] width 42 height 34
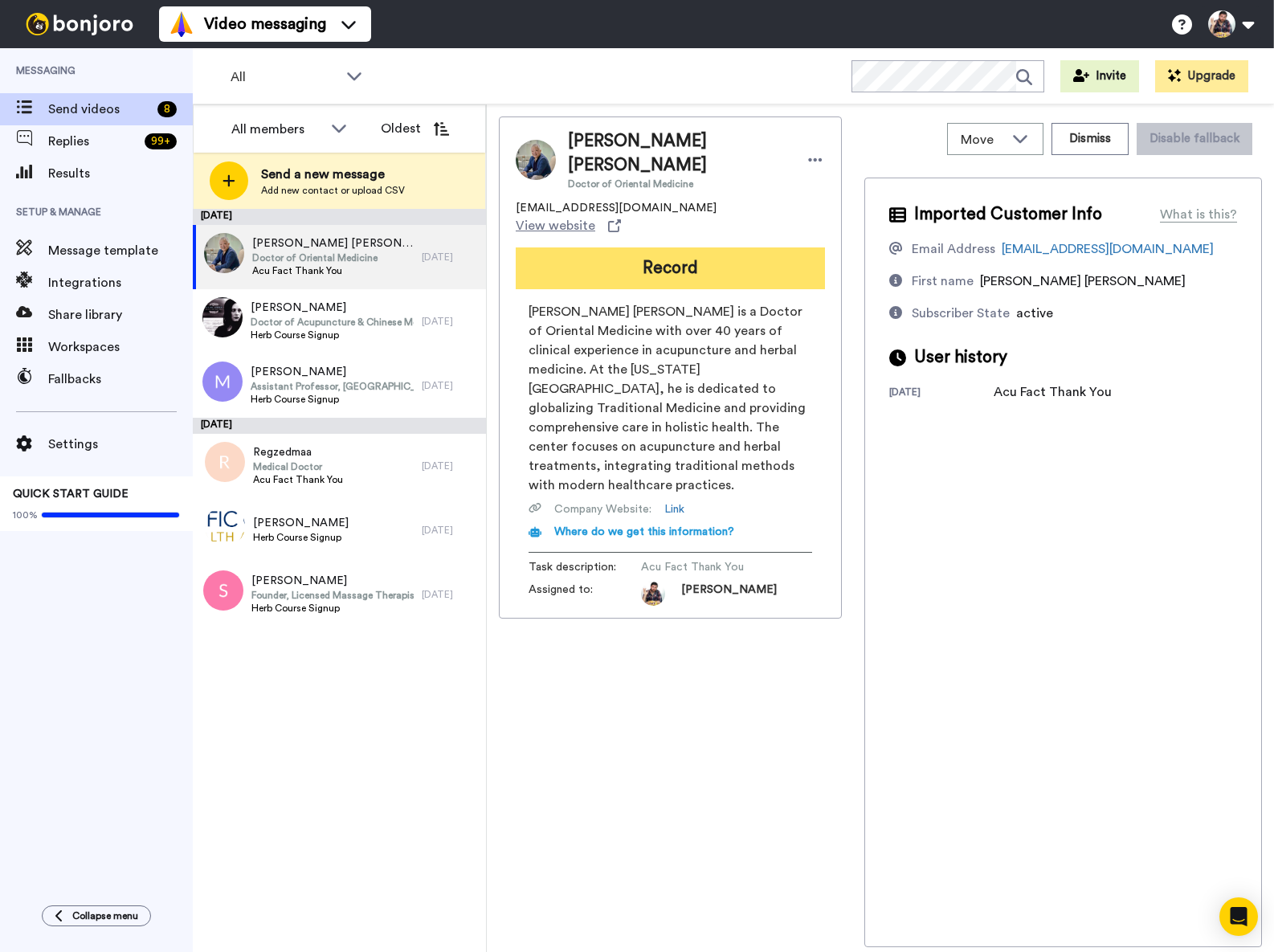
click at [648, 247] on button "Record" at bounding box center [670, 268] width 309 height 42
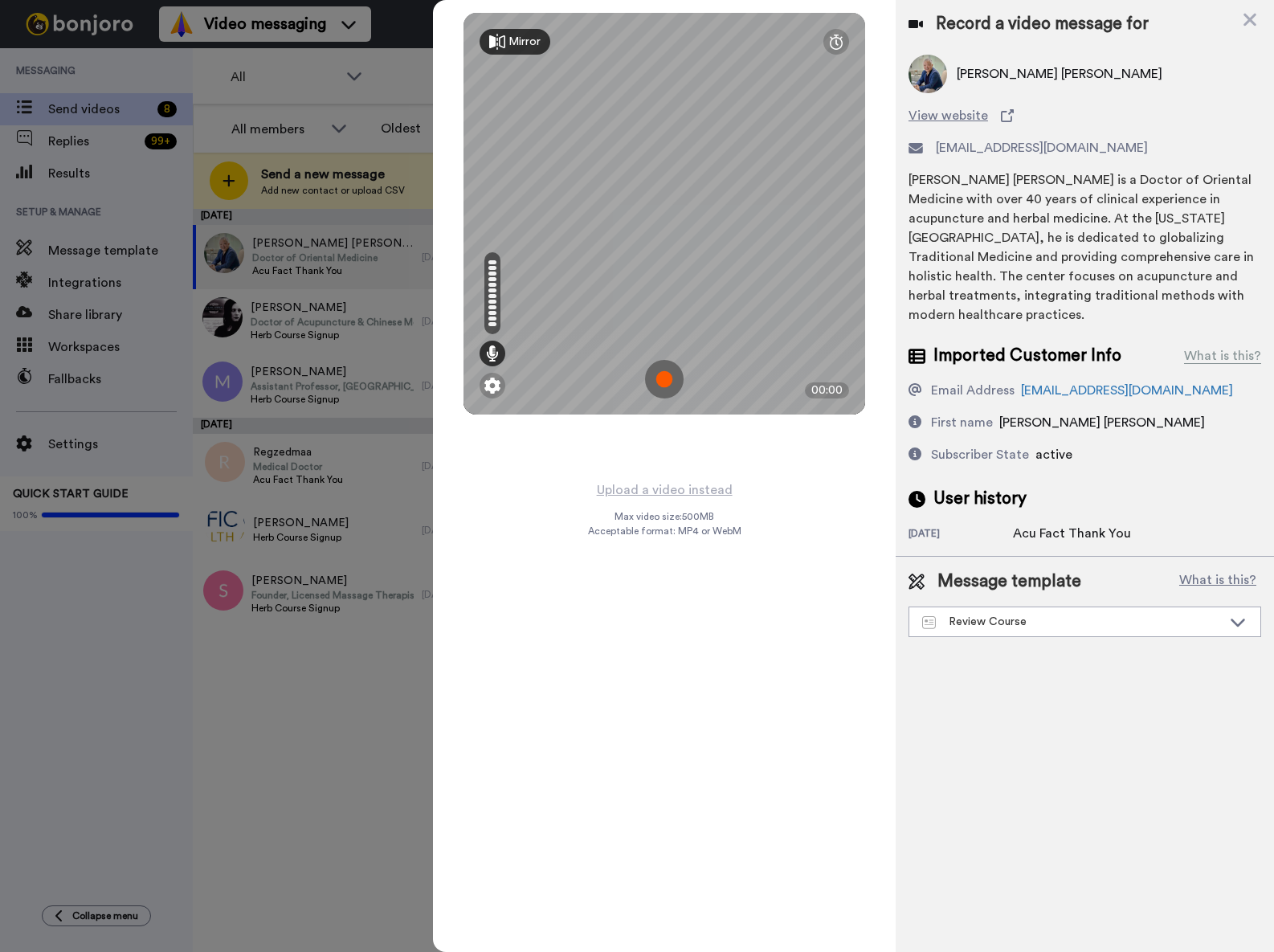
click at [667, 380] on img at bounding box center [665, 380] width 39 height 39
click at [663, 385] on img at bounding box center [665, 380] width 39 height 39
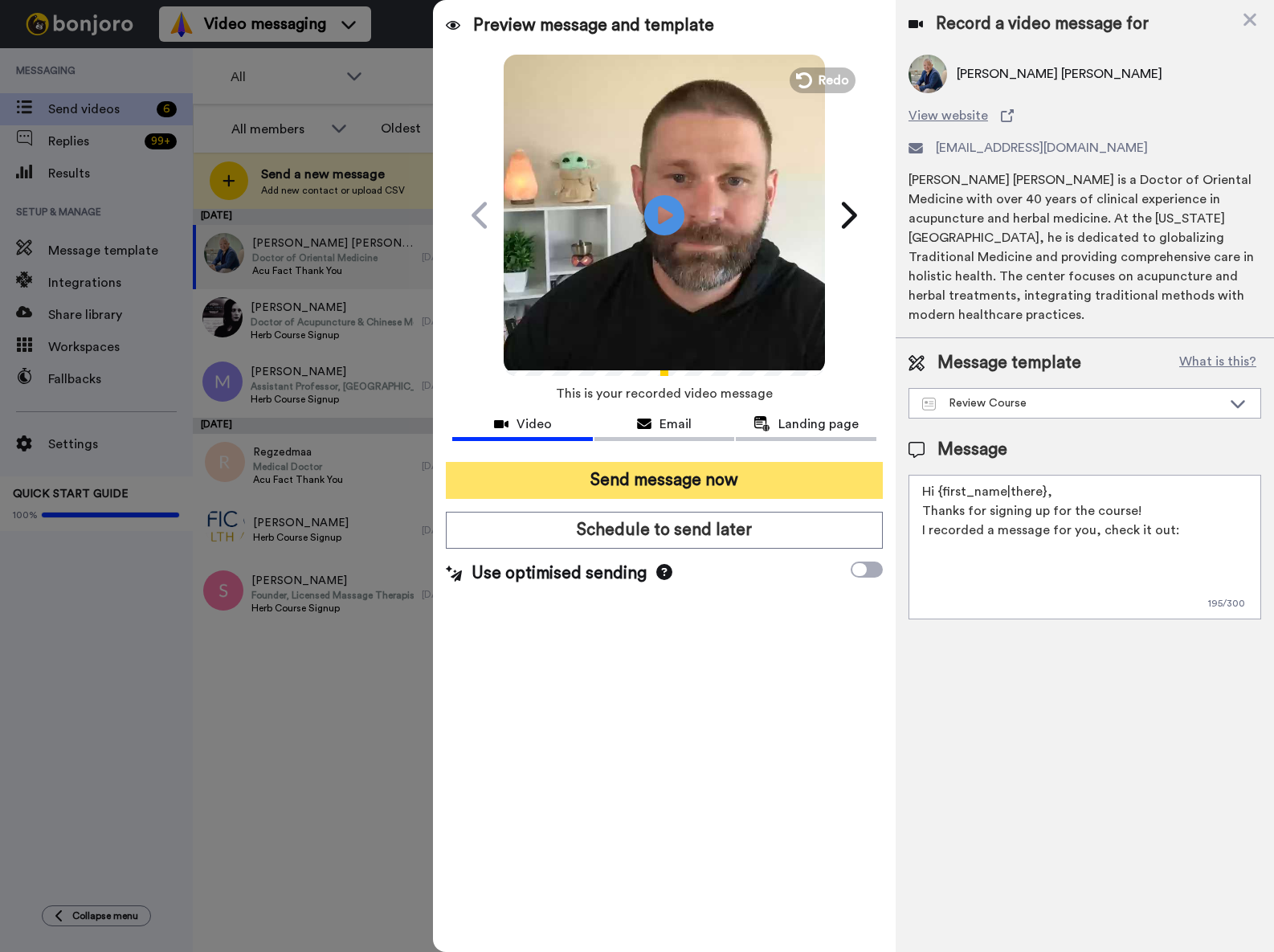
click at [654, 482] on button "Send message now" at bounding box center [664, 480] width 437 height 37
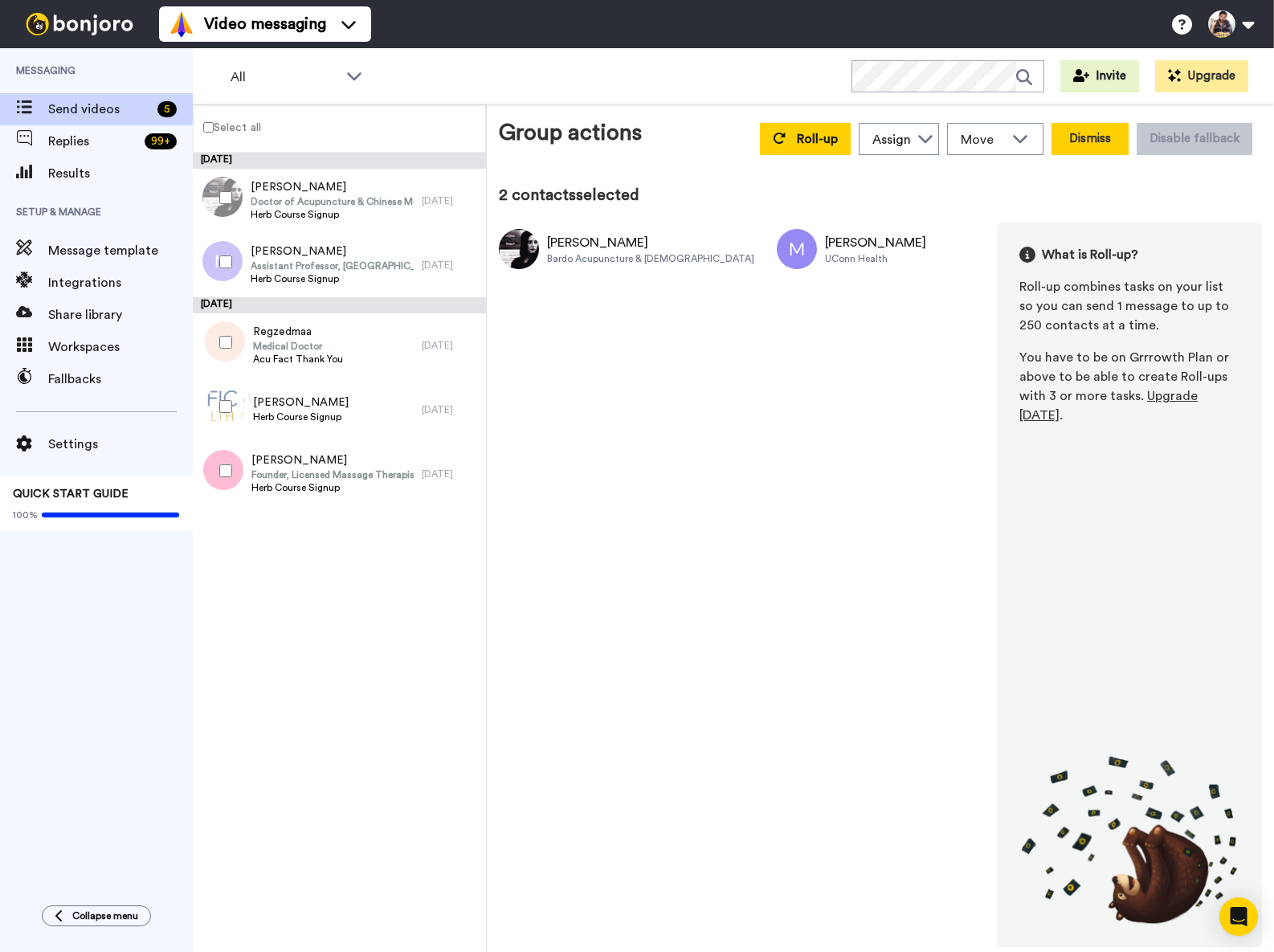
click at [1100, 140] on button "Dismiss" at bounding box center [1090, 139] width 78 height 32
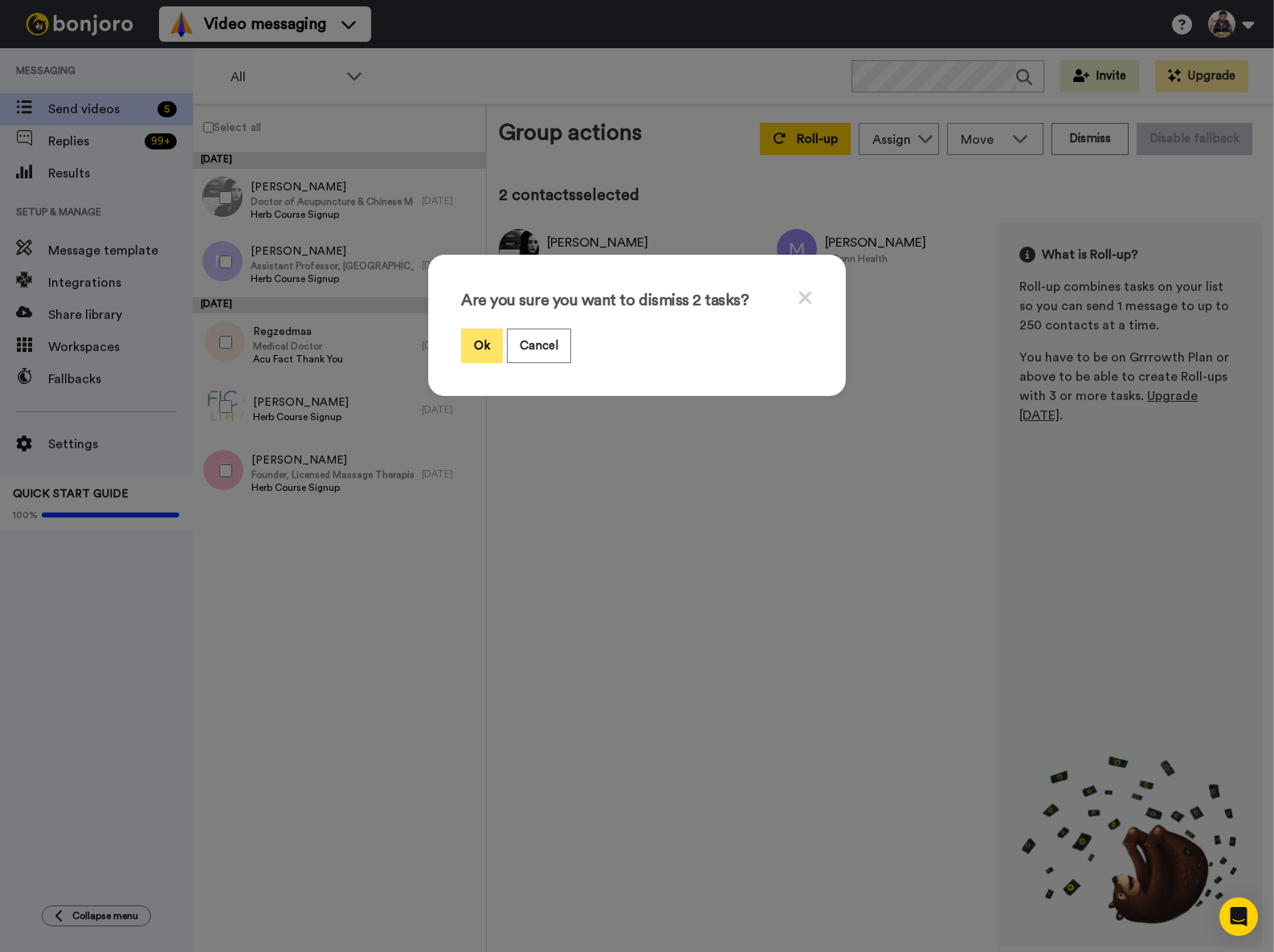
click at [477, 356] on button "Ok" at bounding box center [482, 345] width 42 height 34
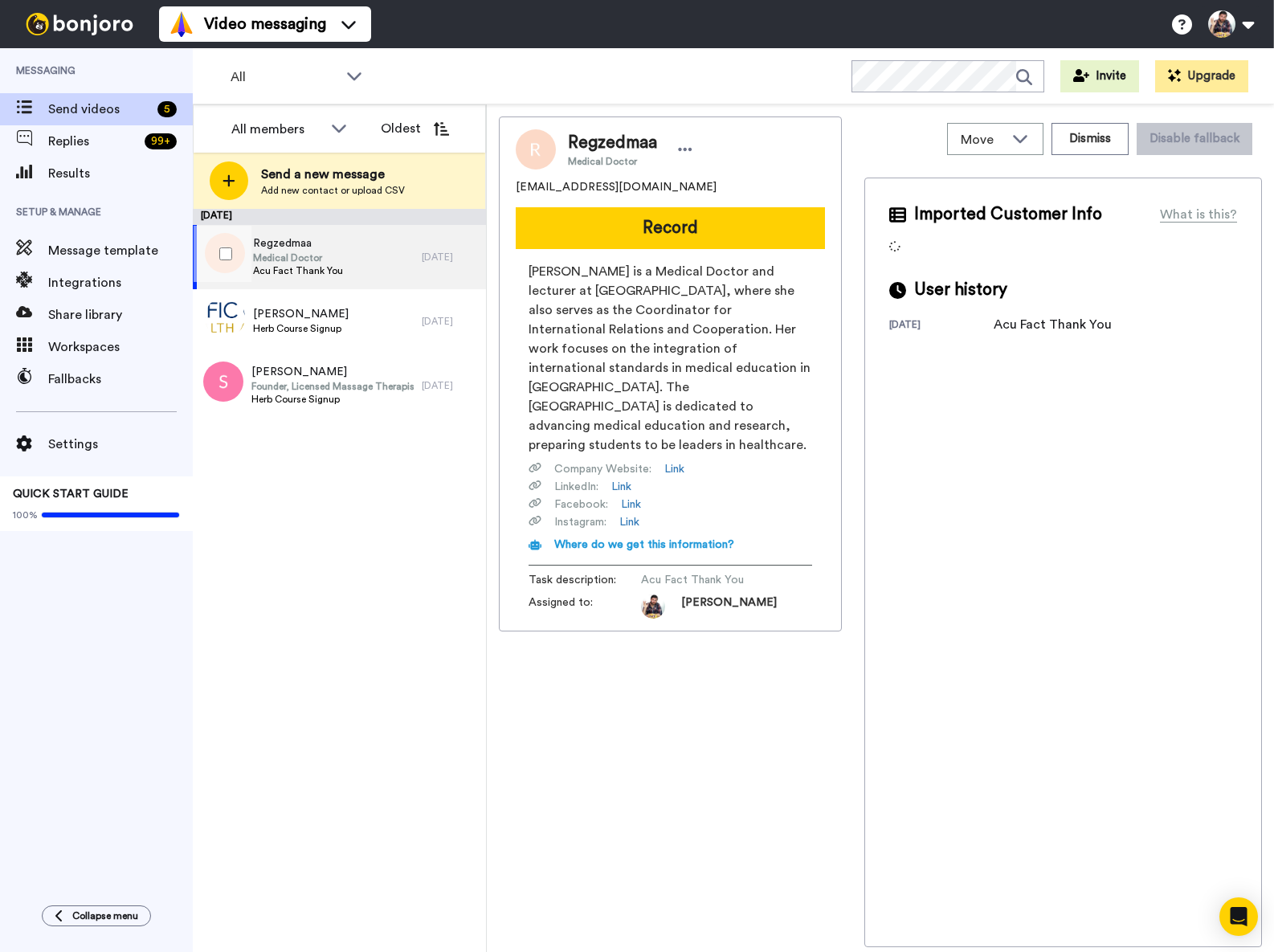
click at [372, 266] on div "Regzedmaa Medical Doctor Acu Fact Thank You" at bounding box center [307, 258] width 229 height 65
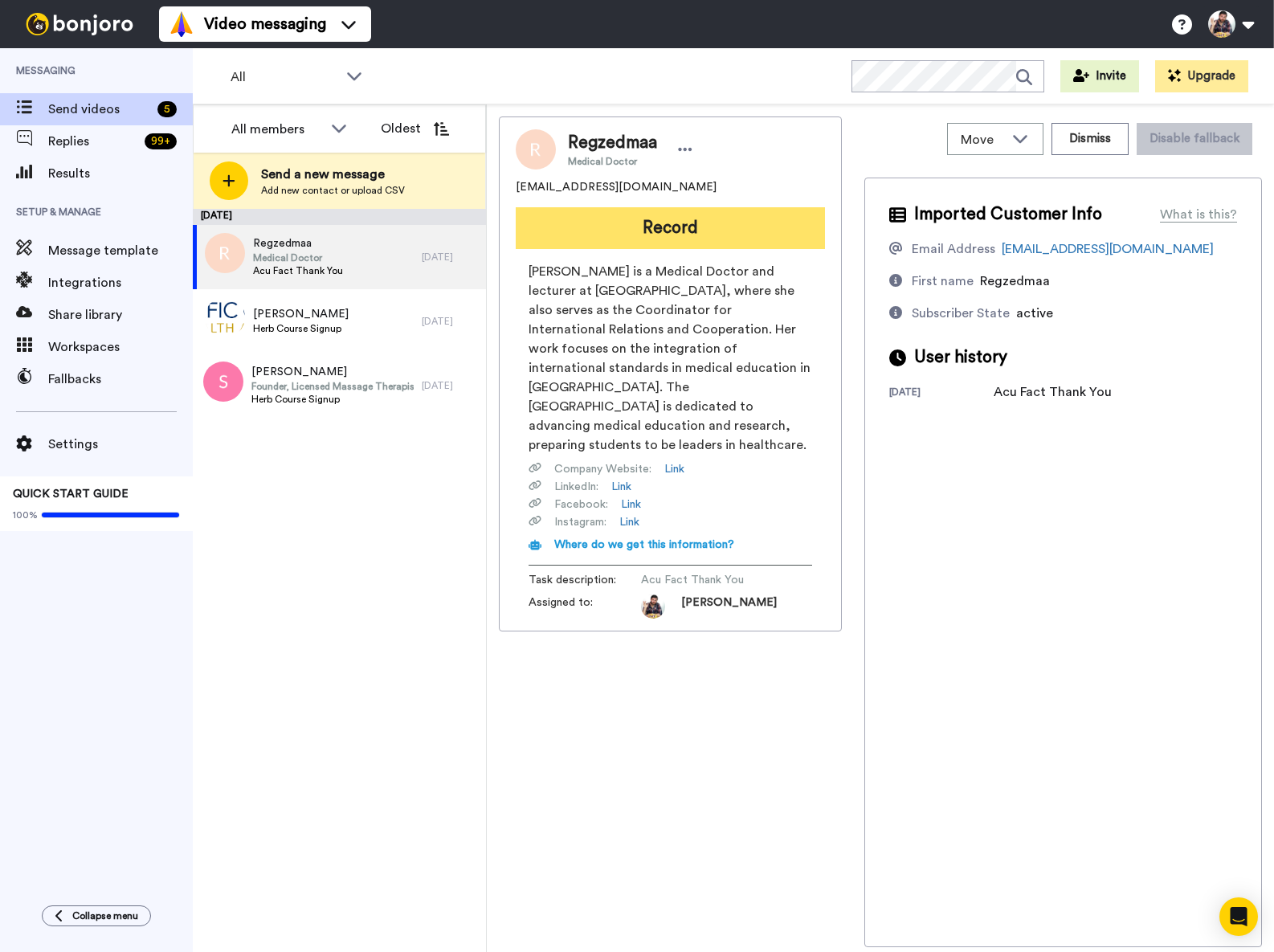
click at [694, 231] on button "Record" at bounding box center [670, 228] width 309 height 42
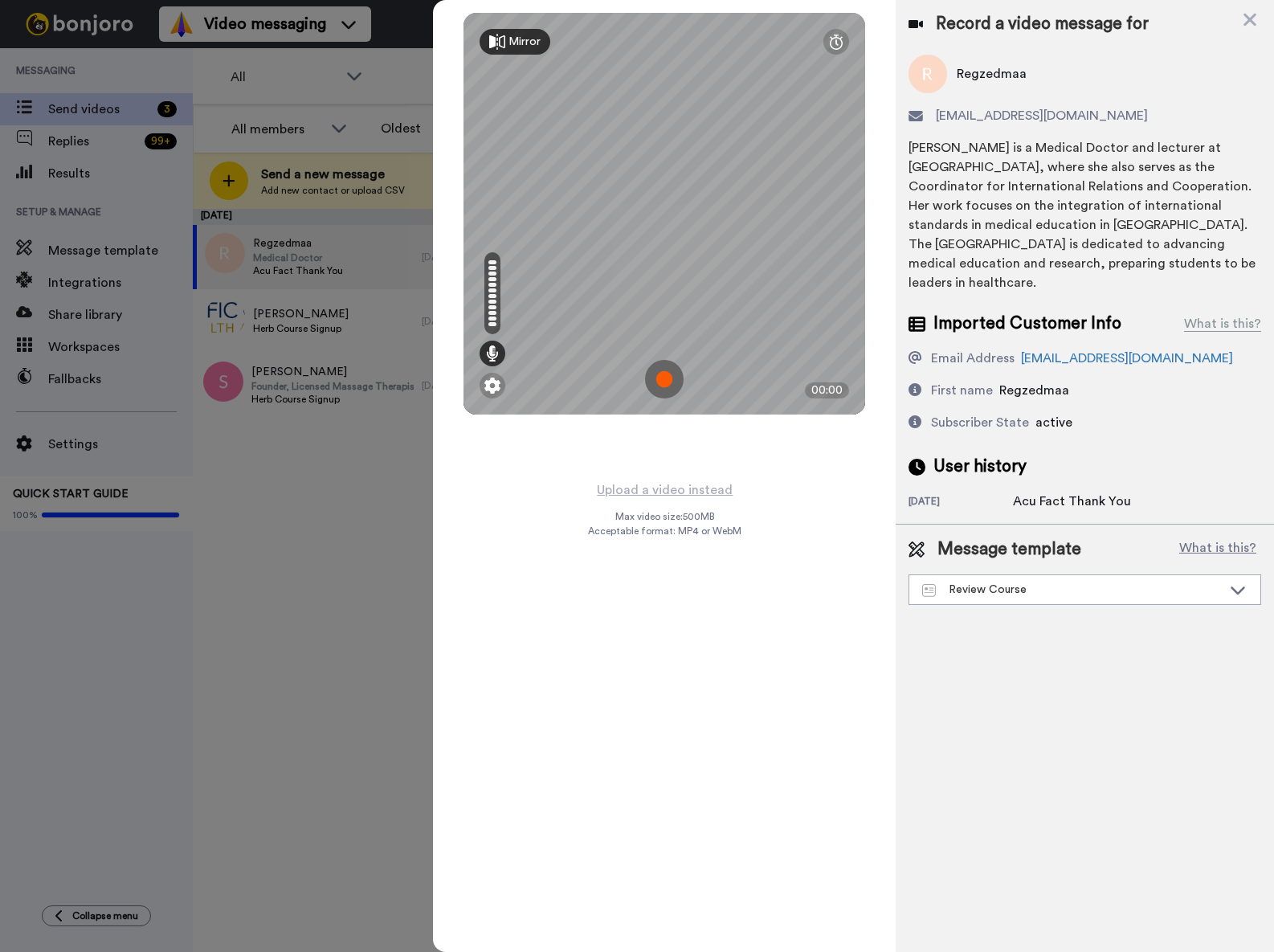
click at [675, 380] on img at bounding box center [665, 380] width 39 height 39
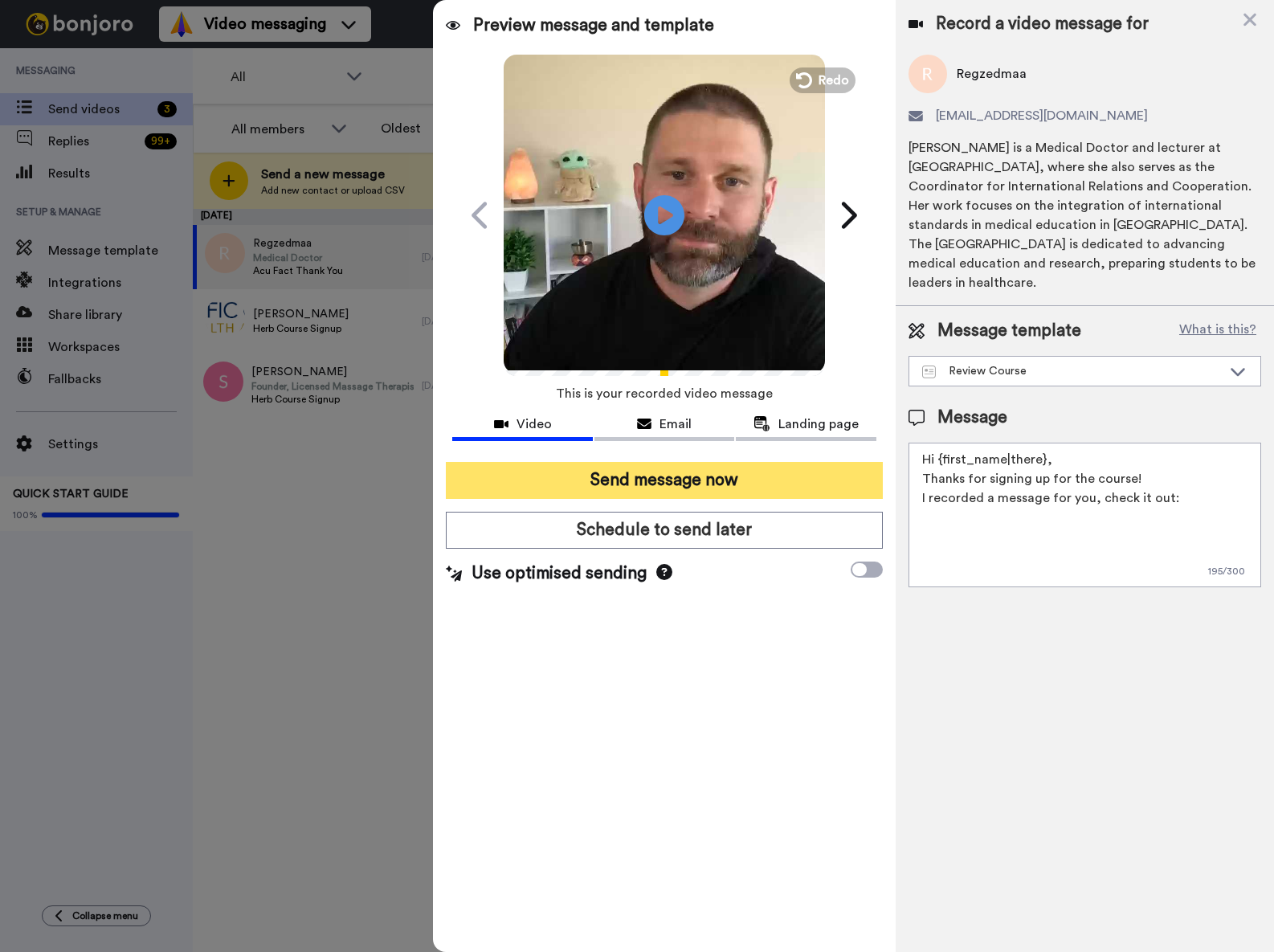
click at [683, 470] on button "Send message now" at bounding box center [664, 480] width 437 height 37
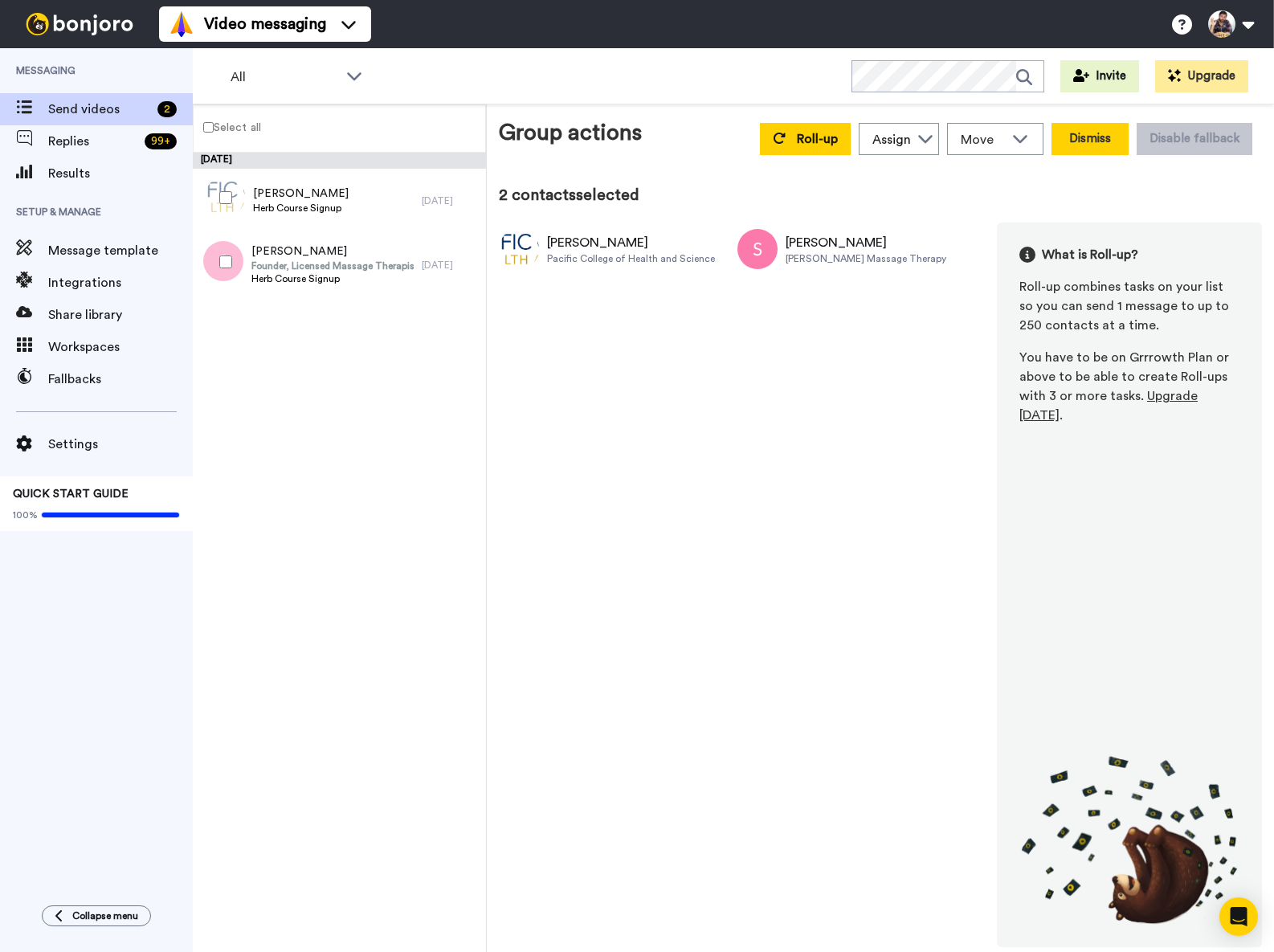
click at [1095, 146] on button "Dismiss" at bounding box center [1090, 139] width 78 height 32
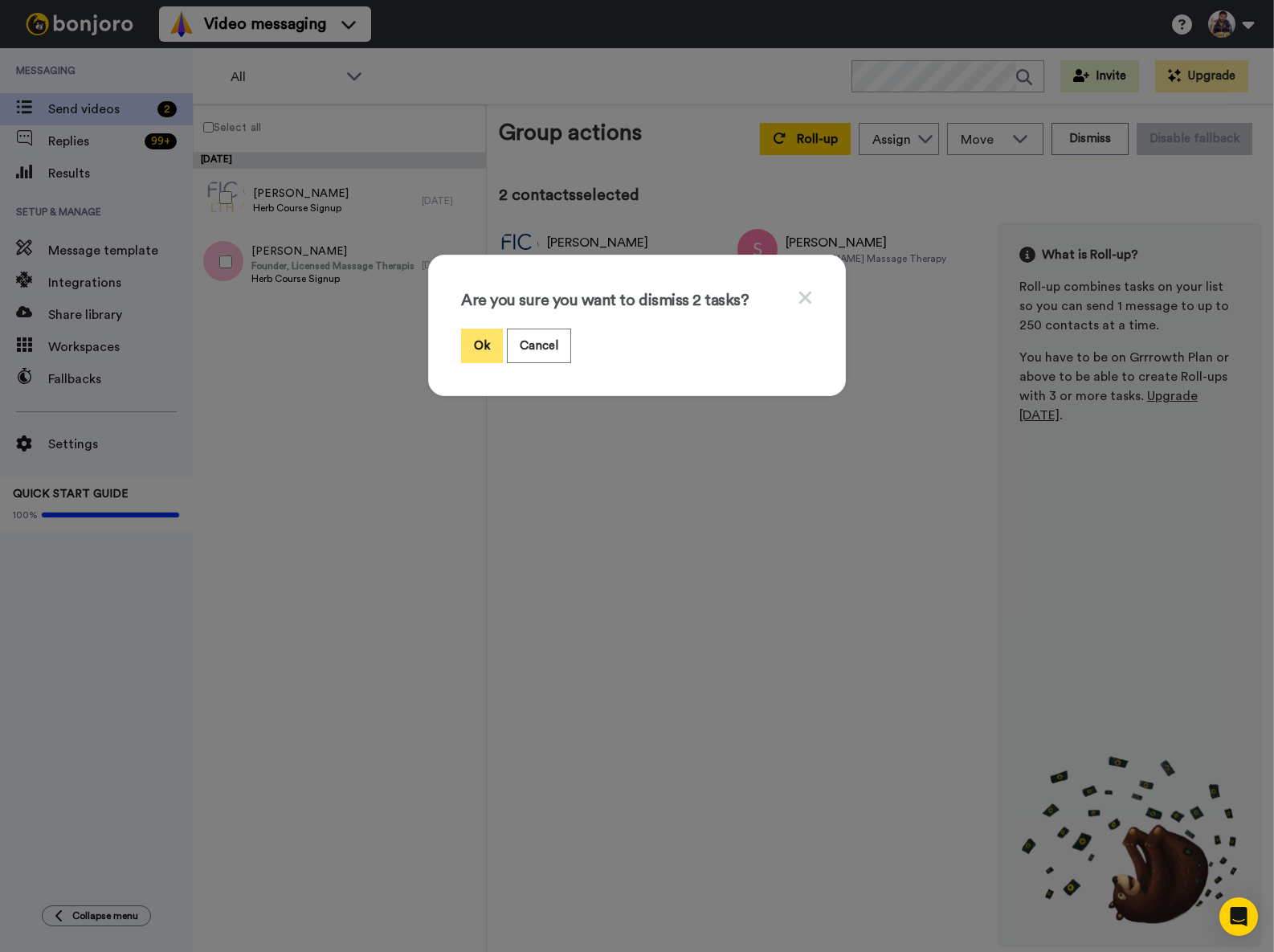
click at [475, 356] on button "Ok" at bounding box center [482, 345] width 42 height 34
